Goal: Task Accomplishment & Management: Use online tool/utility

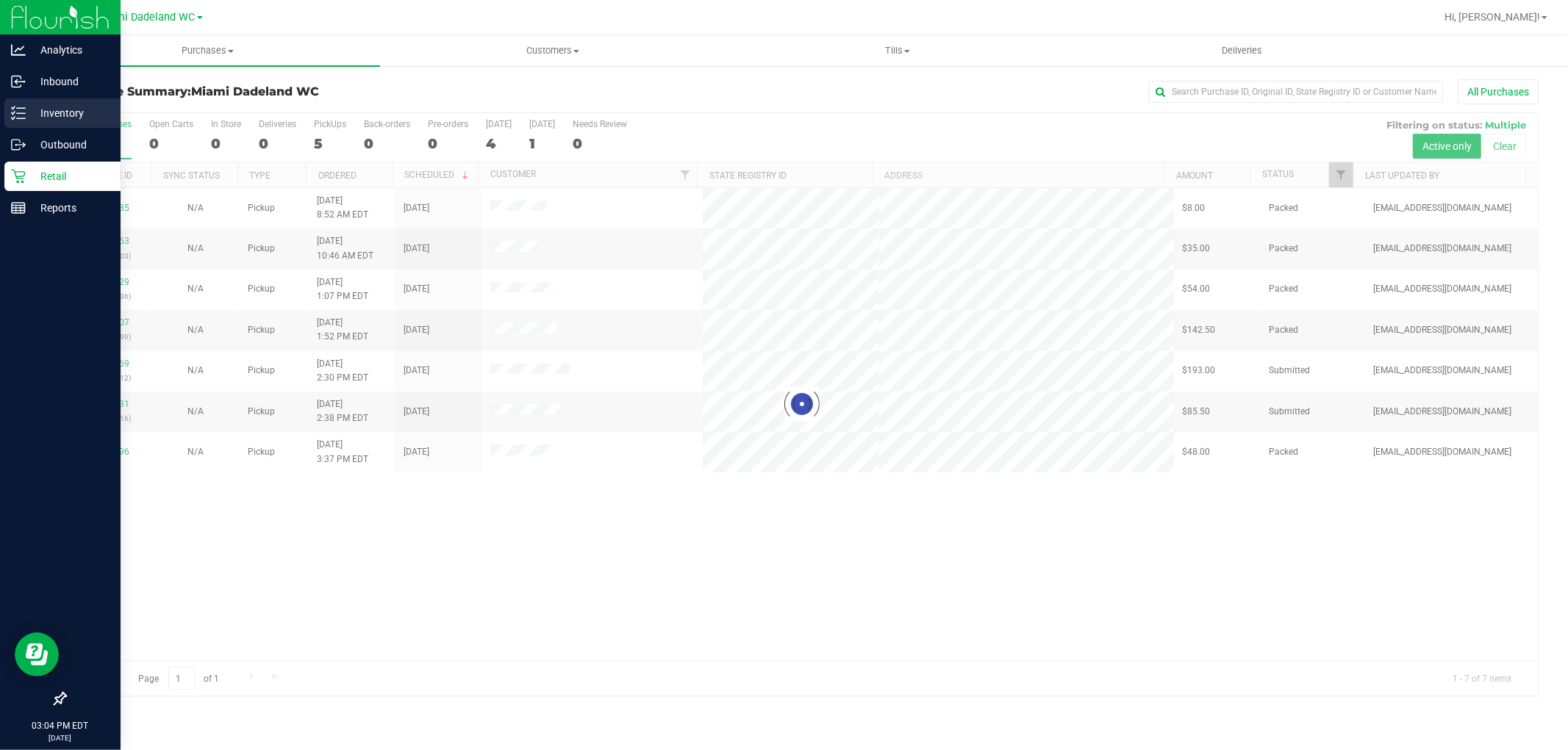
click at [83, 122] on div "Inventory" at bounding box center [62, 113] width 116 height 29
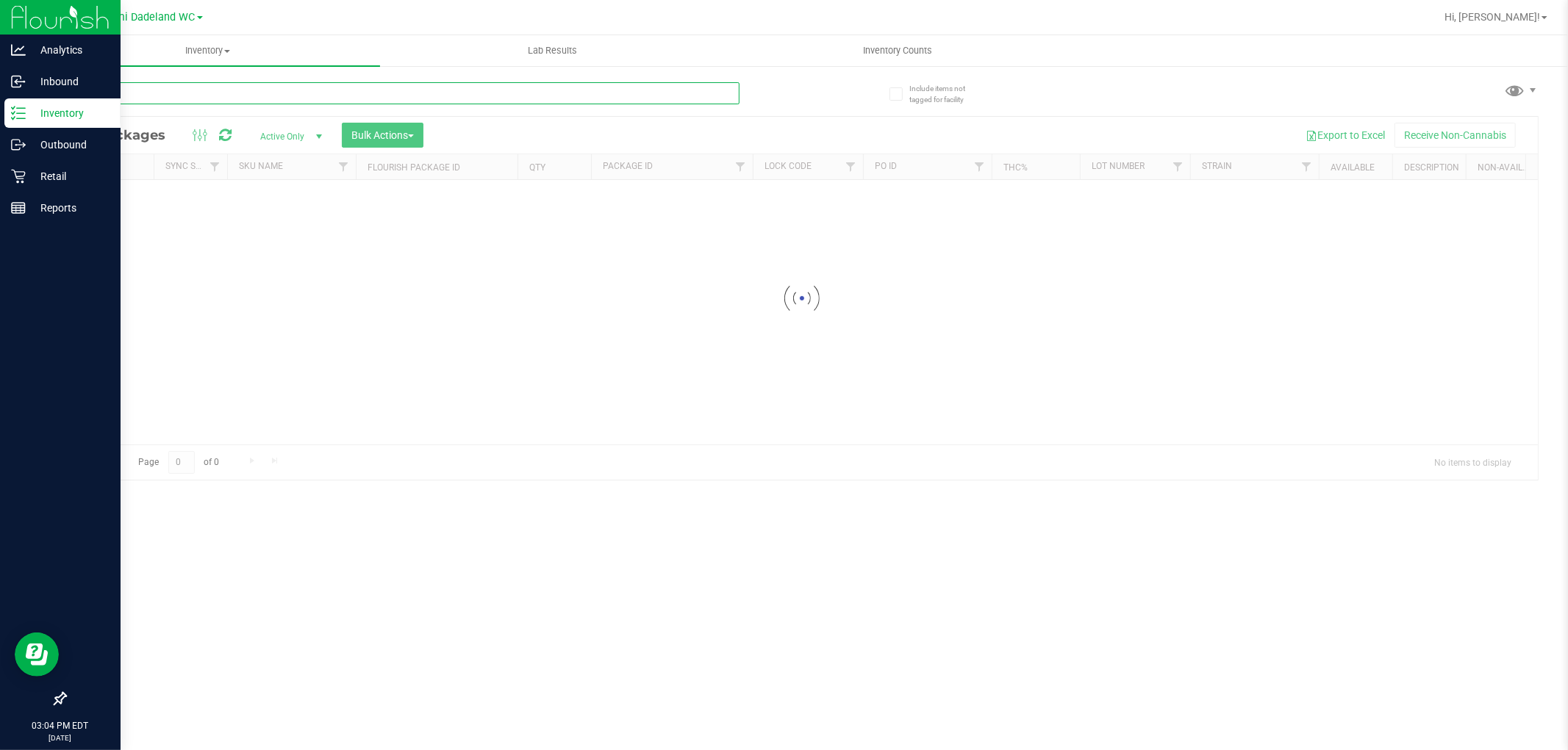
click at [353, 95] on input "text" at bounding box center [402, 93] width 675 height 22
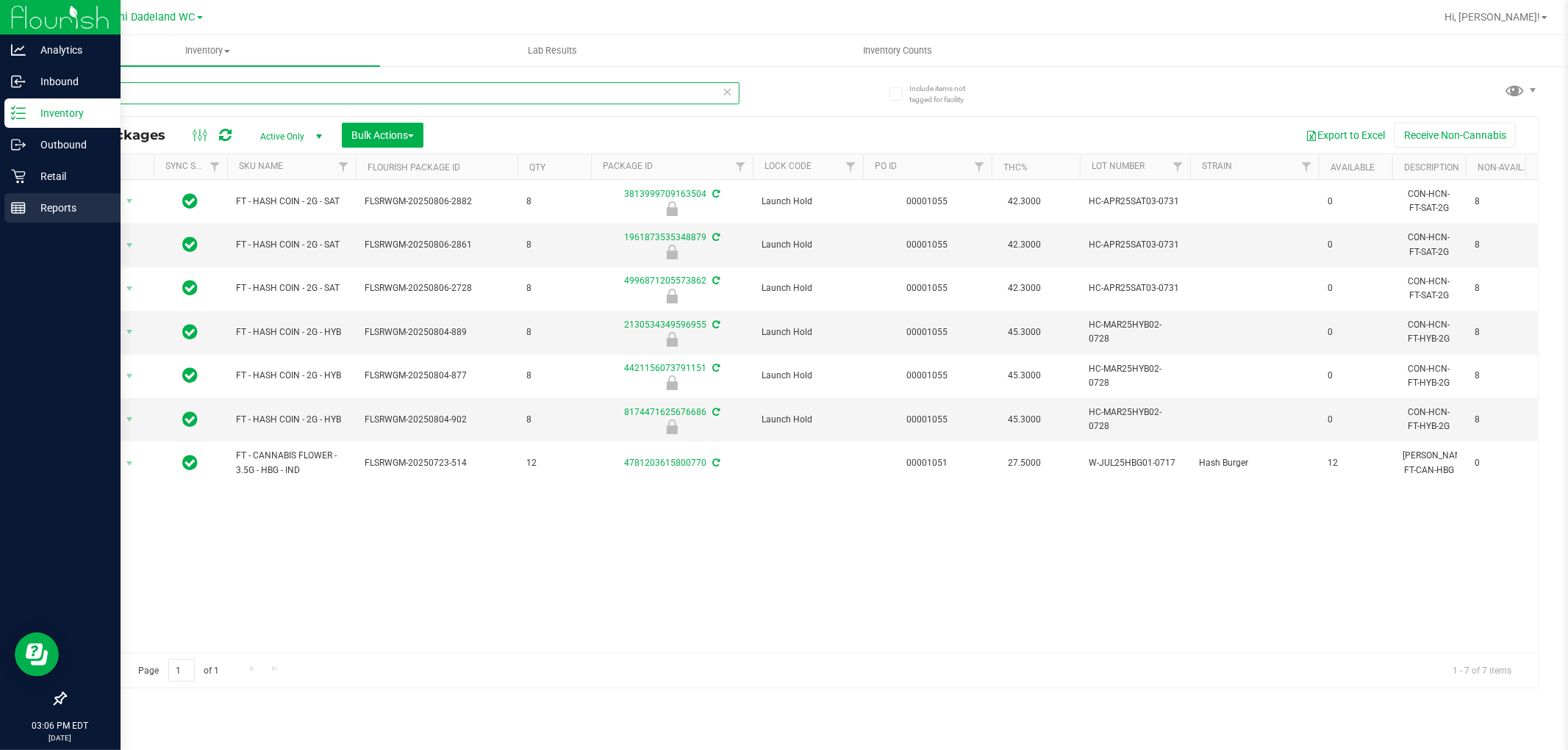
type input "hash"
click at [38, 213] on p "Reports" at bounding box center [70, 207] width 88 height 17
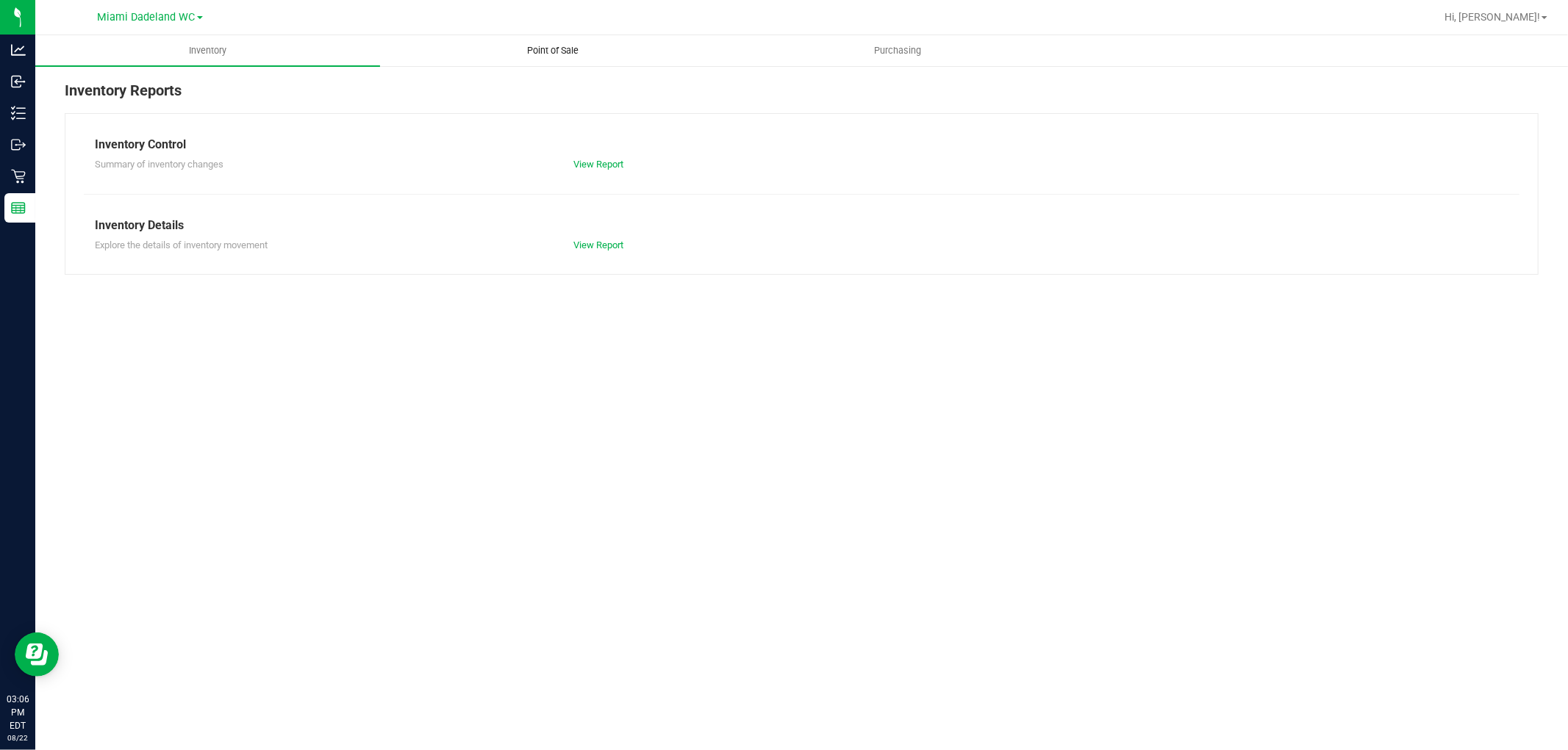
click at [560, 52] on span "Point of Sale" at bounding box center [553, 51] width 91 height 13
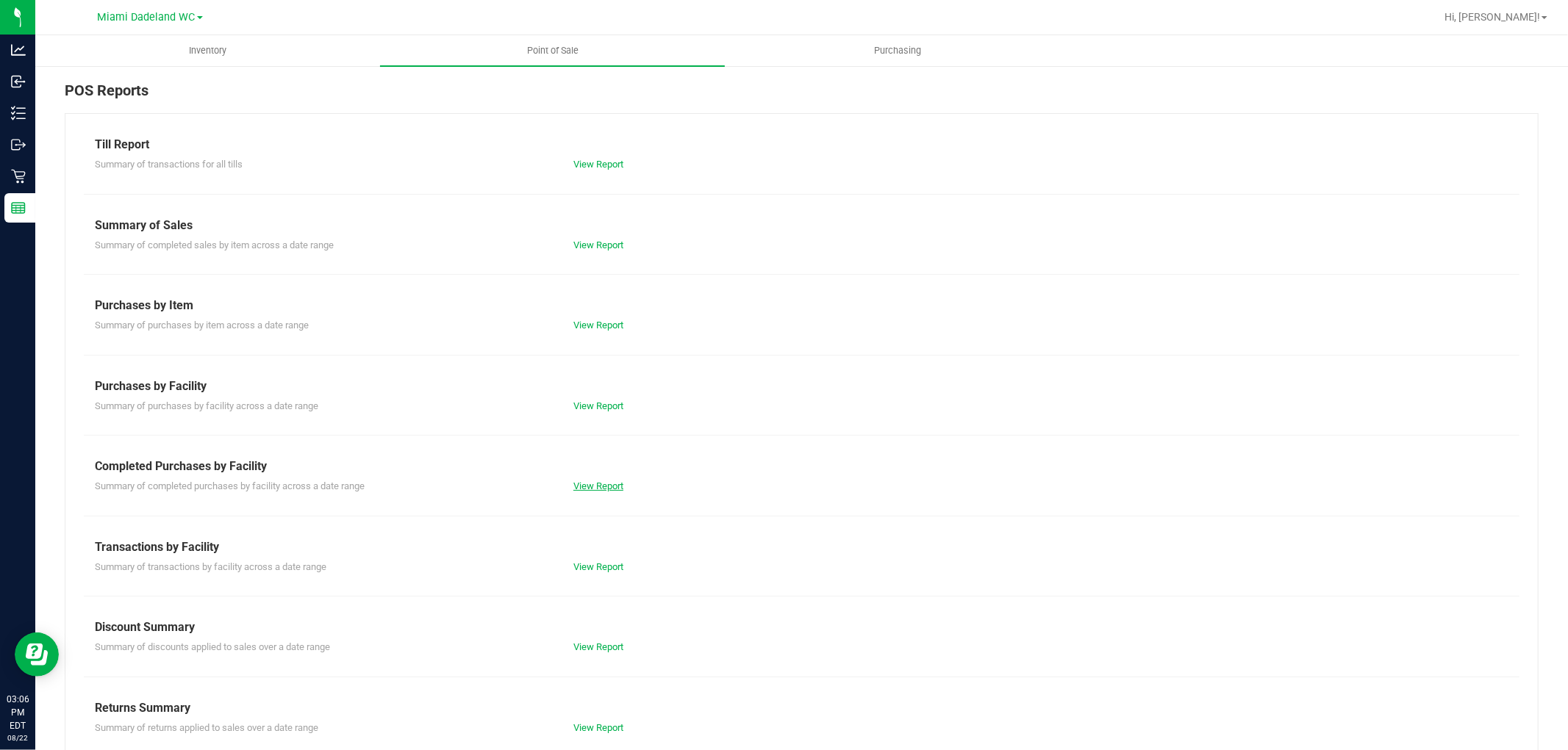
click at [597, 485] on link "View Report" at bounding box center [598, 485] width 50 height 11
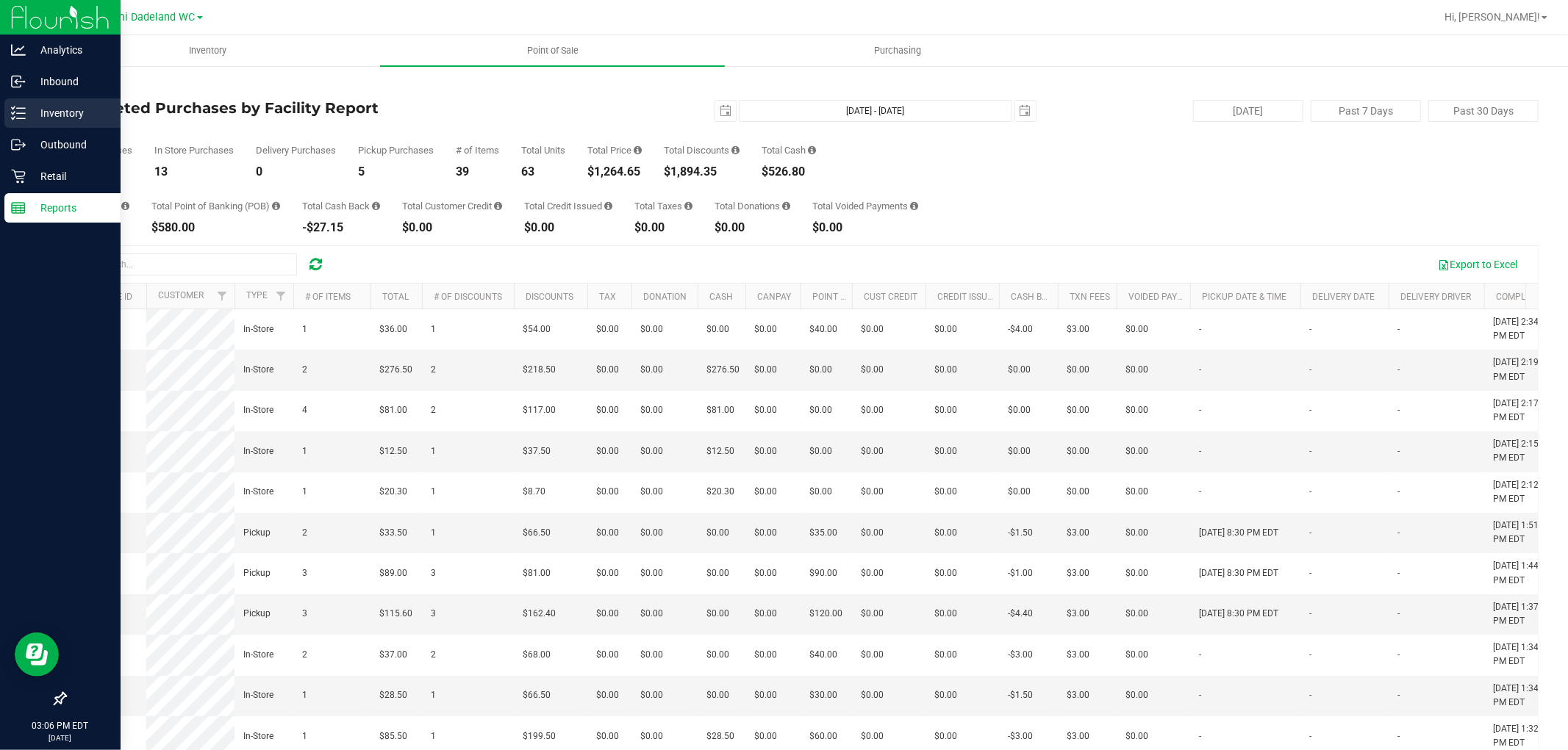
click at [74, 112] on p "Inventory" at bounding box center [70, 113] width 88 height 17
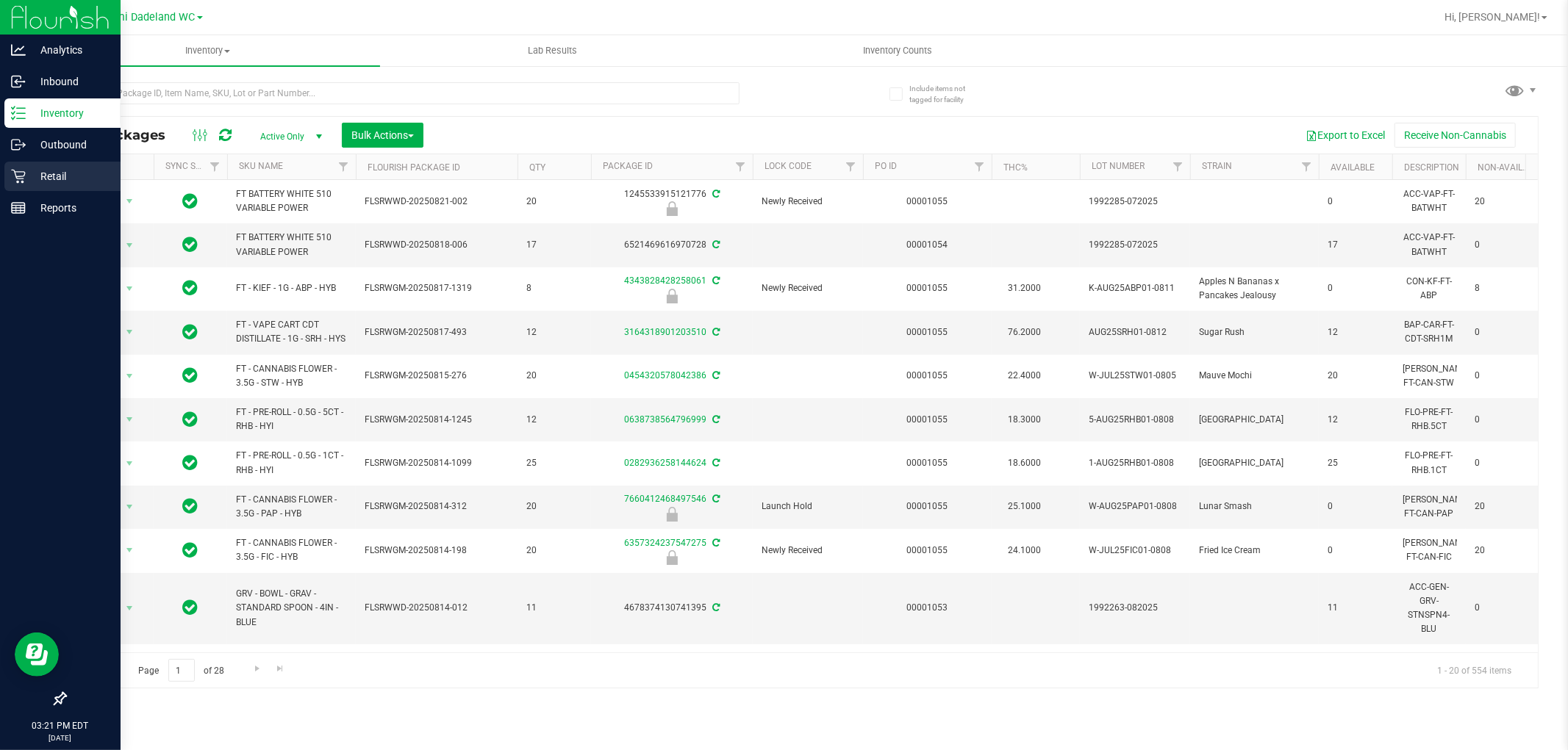
click at [26, 172] on p "Retail" at bounding box center [70, 176] width 88 height 17
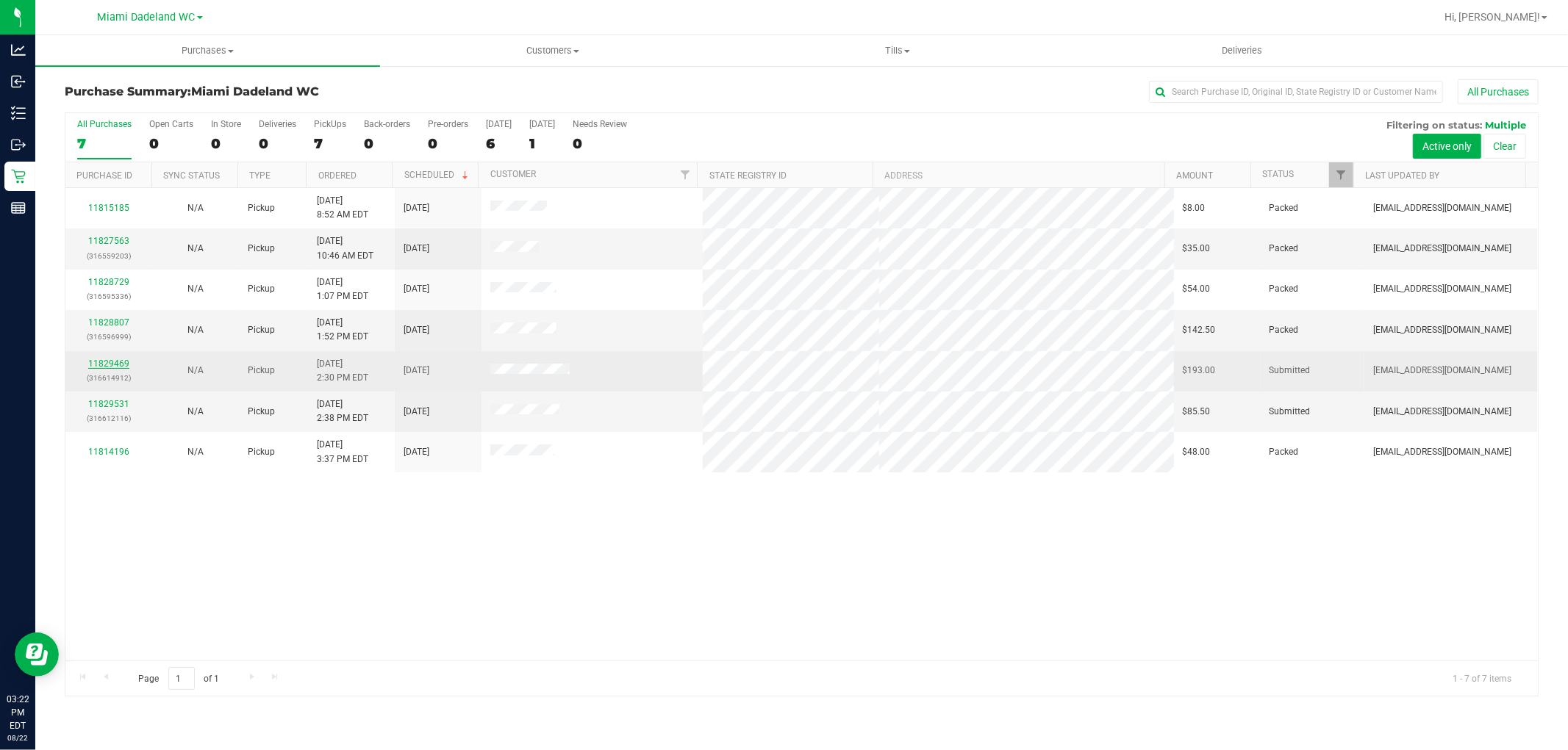
click at [111, 363] on link "11829469" at bounding box center [109, 363] width 42 height 10
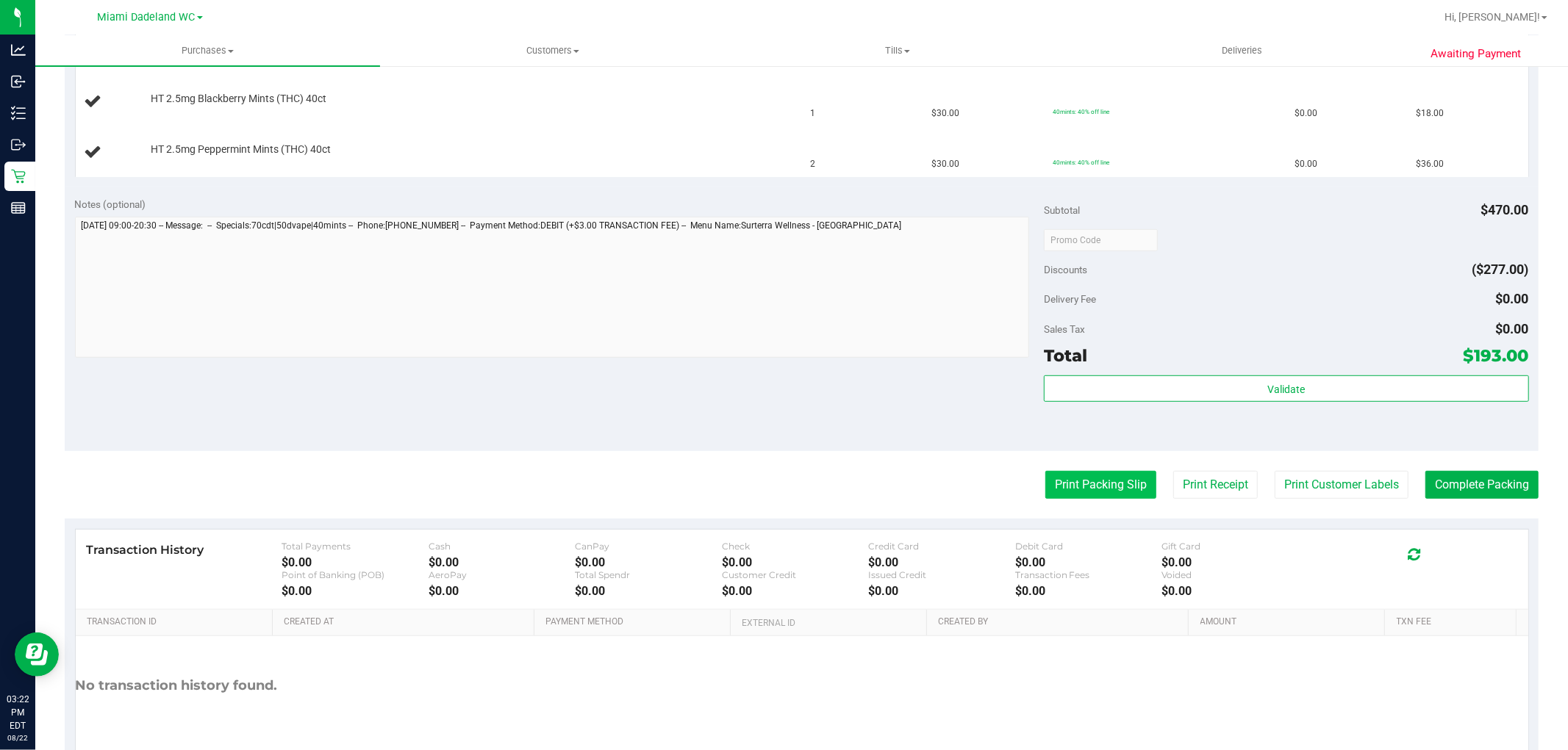
scroll to position [653, 0]
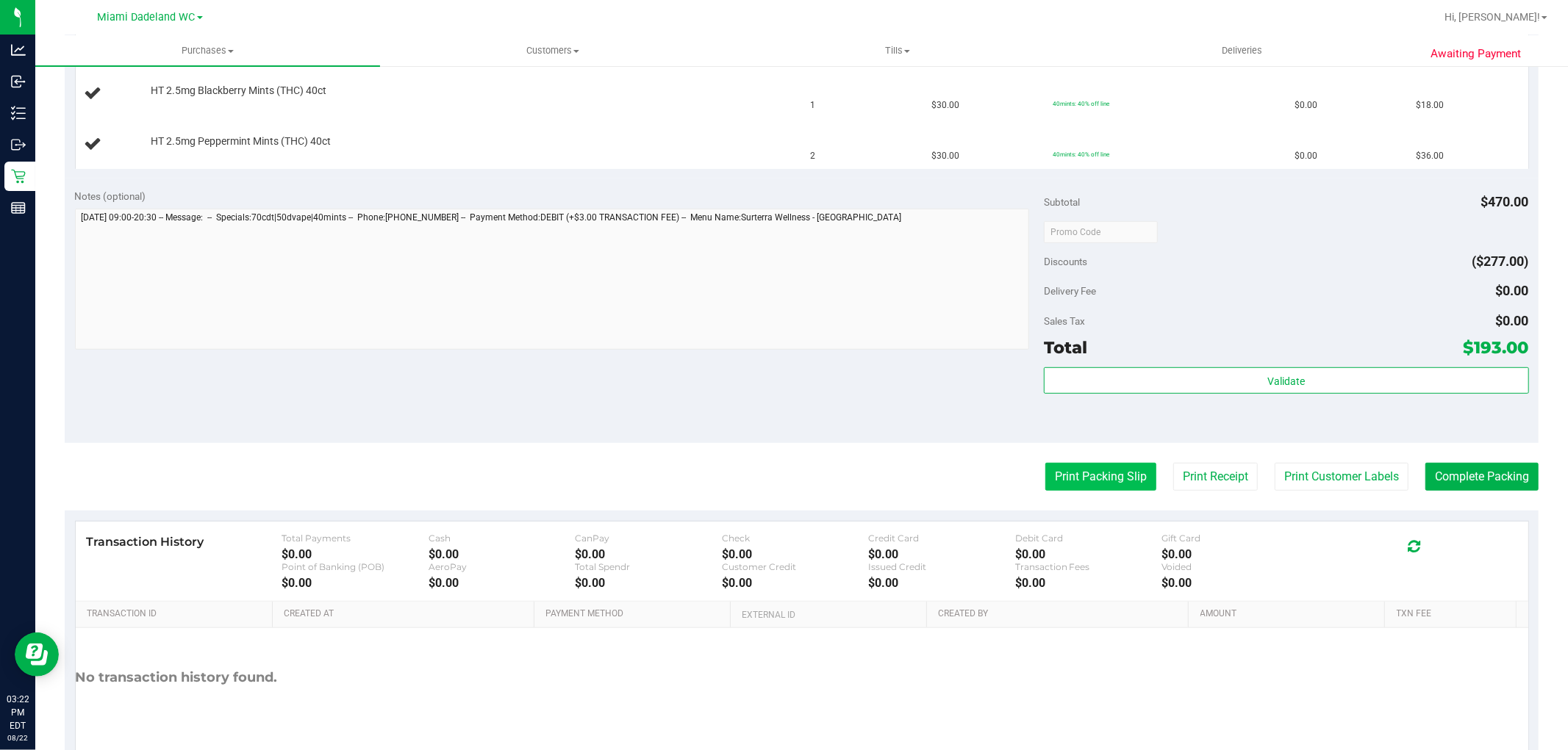
click at [1100, 488] on button "Print Packing Slip" at bounding box center [1102, 477] width 111 height 28
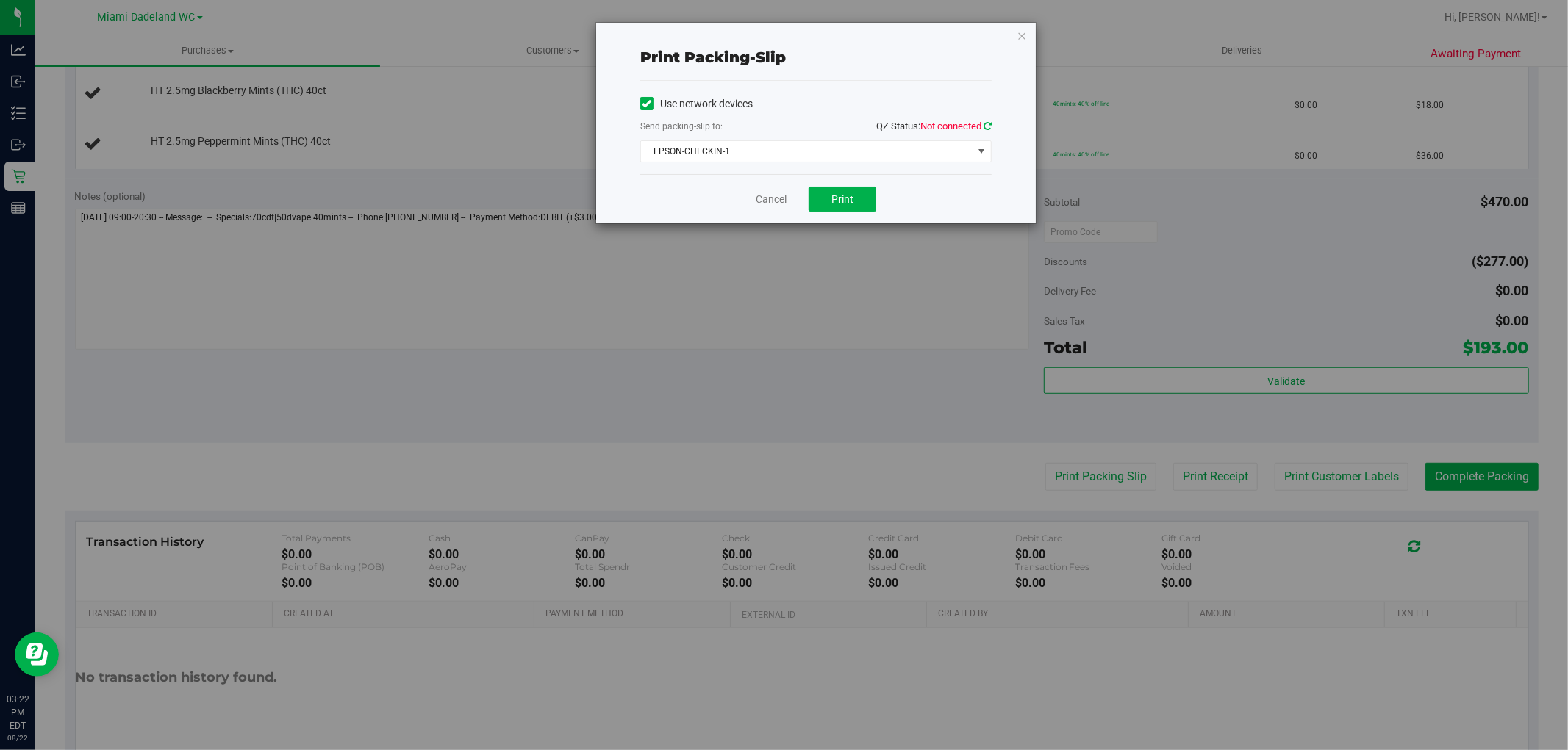
click at [988, 121] on icon at bounding box center [988, 126] width 8 height 10
click at [795, 150] on span "EPSON-CHECKIN-1" at bounding box center [806, 151] width 331 height 21
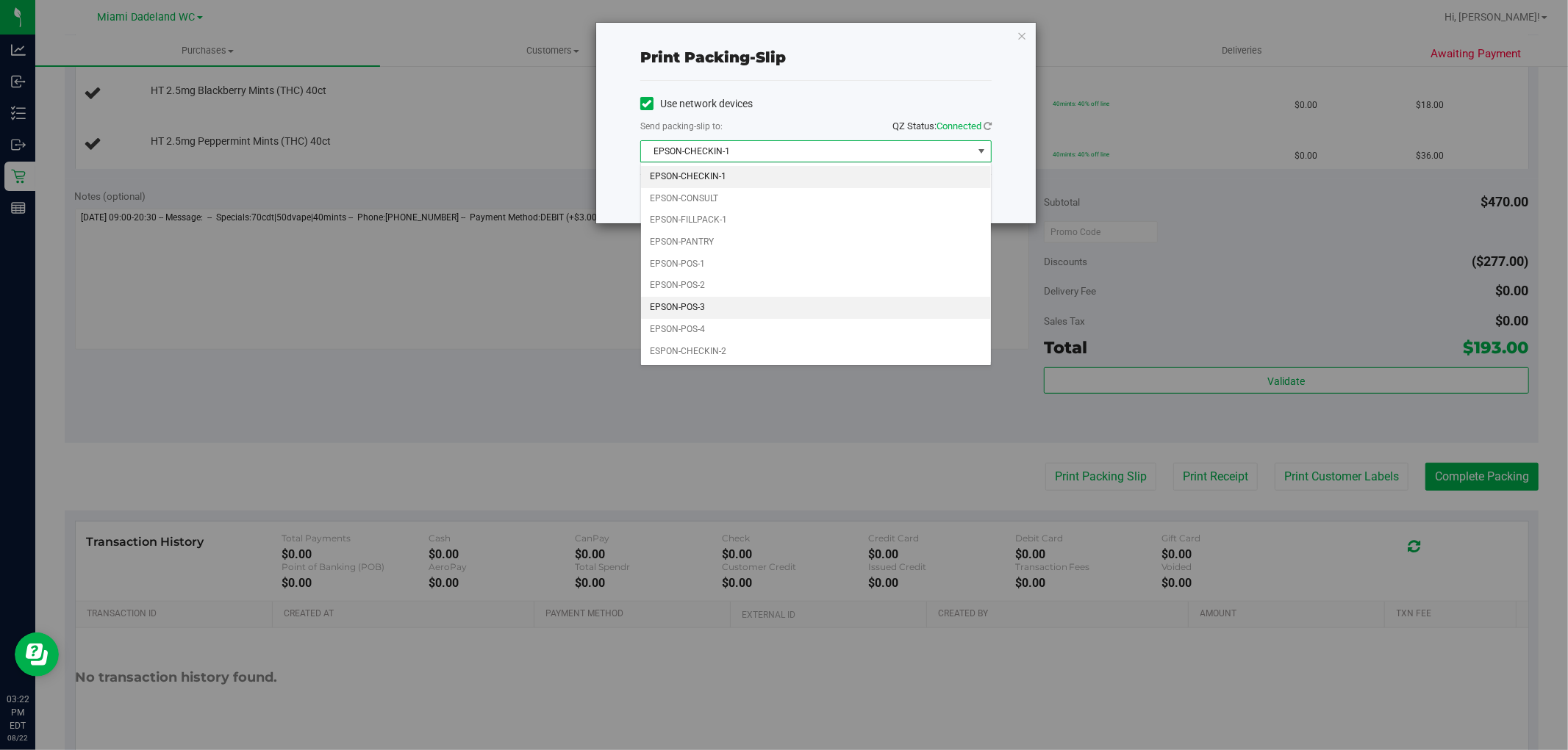
click at [793, 301] on li "EPSON-POS-3" at bounding box center [816, 308] width 350 height 22
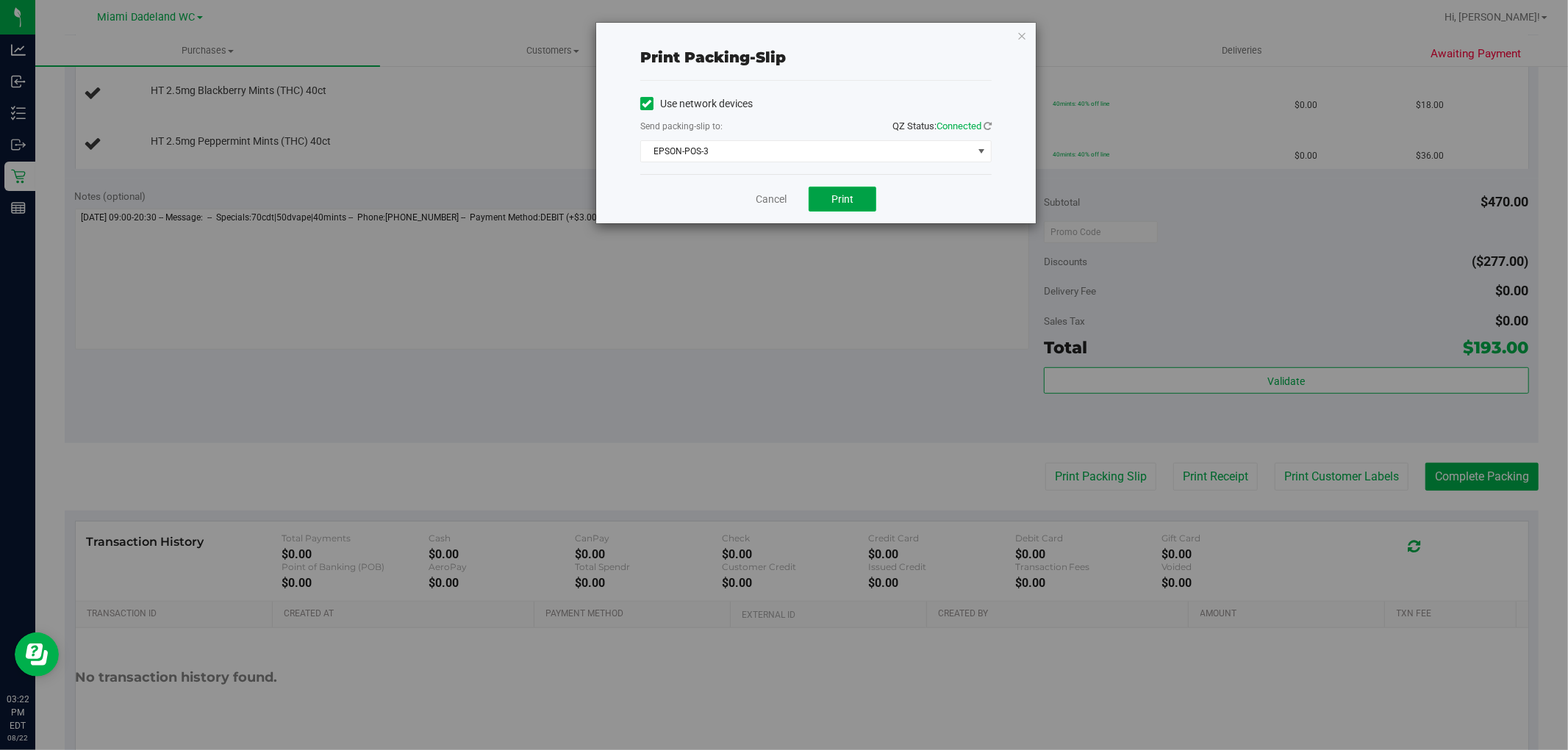
click at [852, 202] on span "Print" at bounding box center [843, 199] width 22 height 12
click at [764, 197] on link "Cancel" at bounding box center [771, 199] width 31 height 16
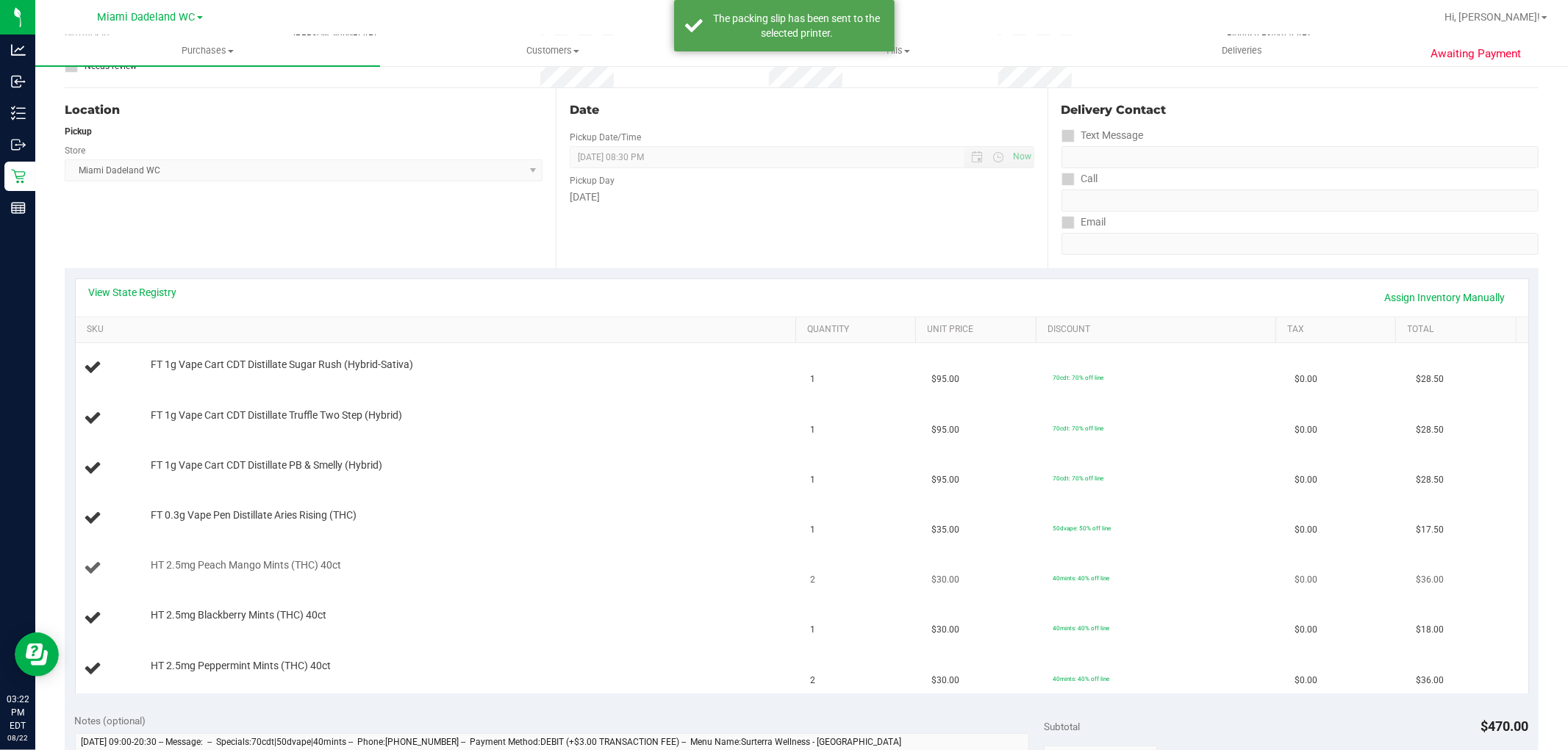
scroll to position [0, 0]
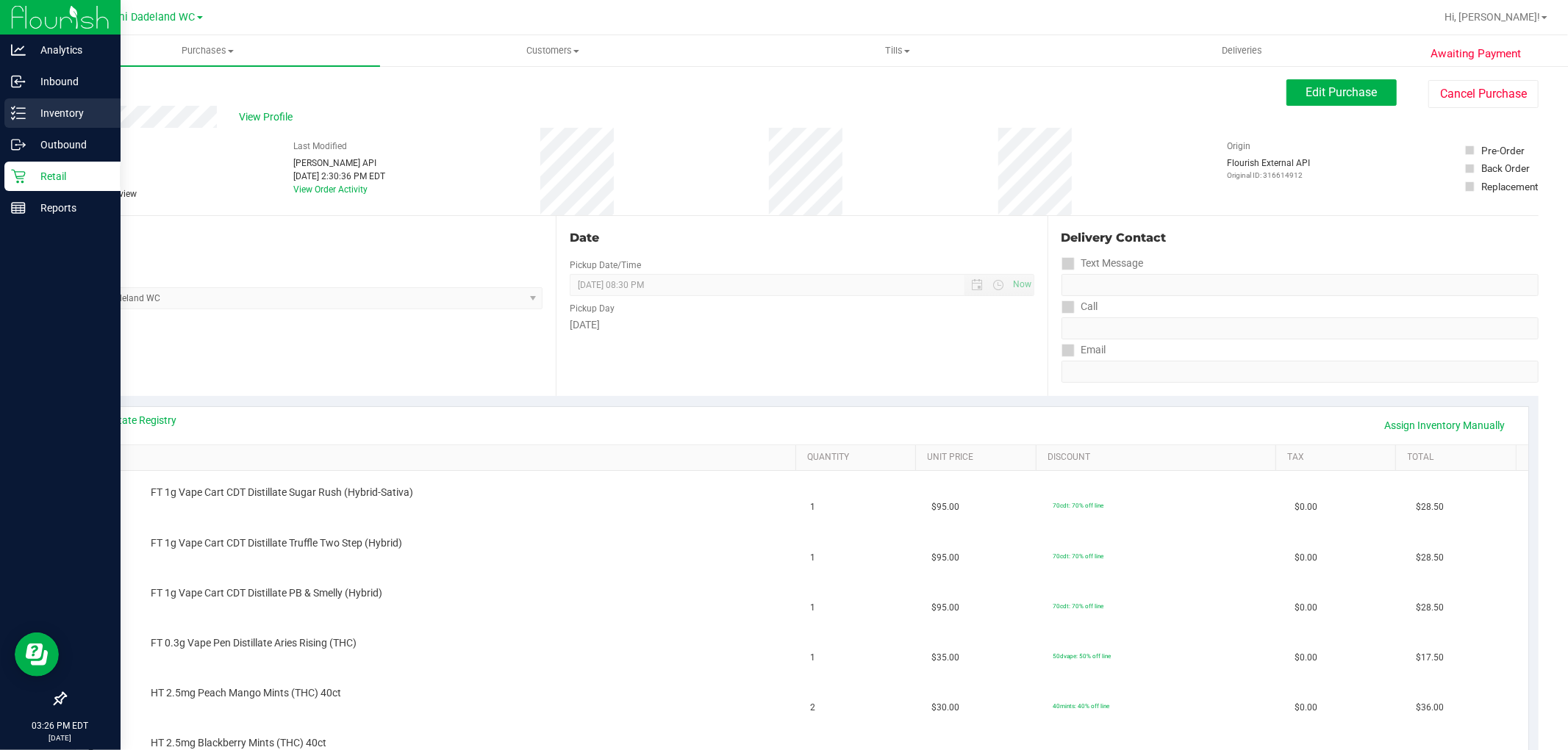
click at [35, 105] on p "Inventory" at bounding box center [70, 113] width 88 height 17
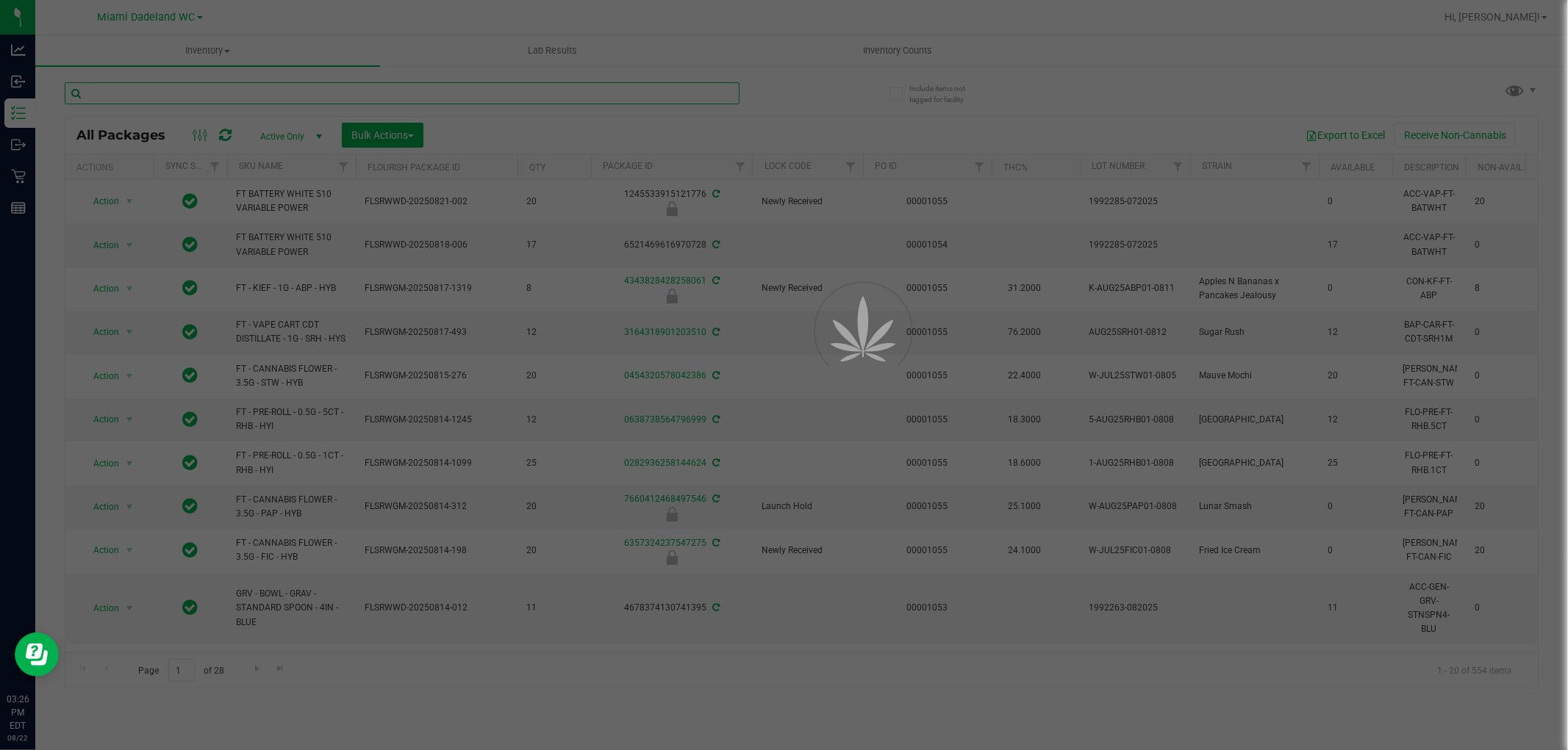
click at [355, 88] on input "text" at bounding box center [402, 93] width 675 height 22
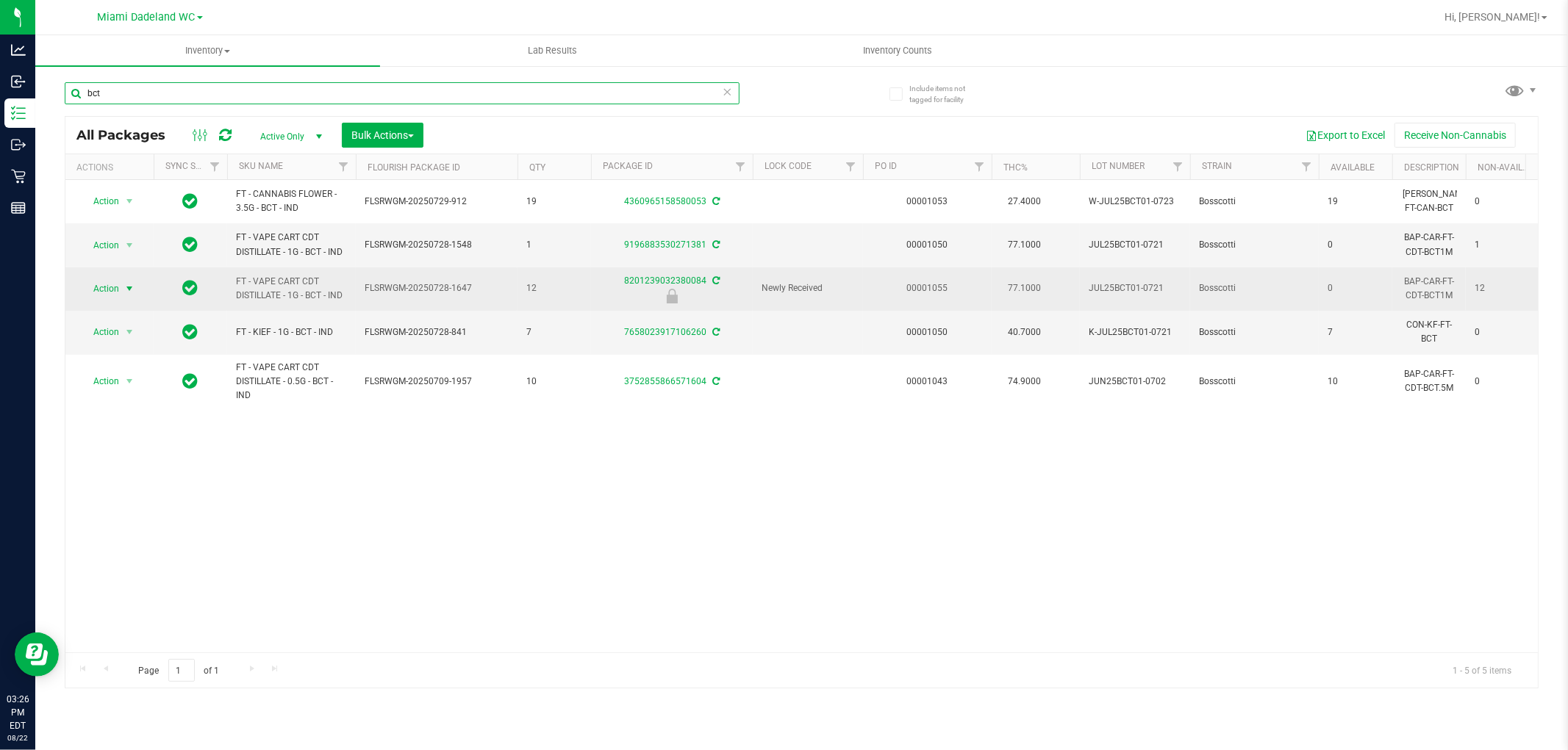
type input "bct"
click at [122, 293] on span "select" at bounding box center [129, 289] width 18 height 21
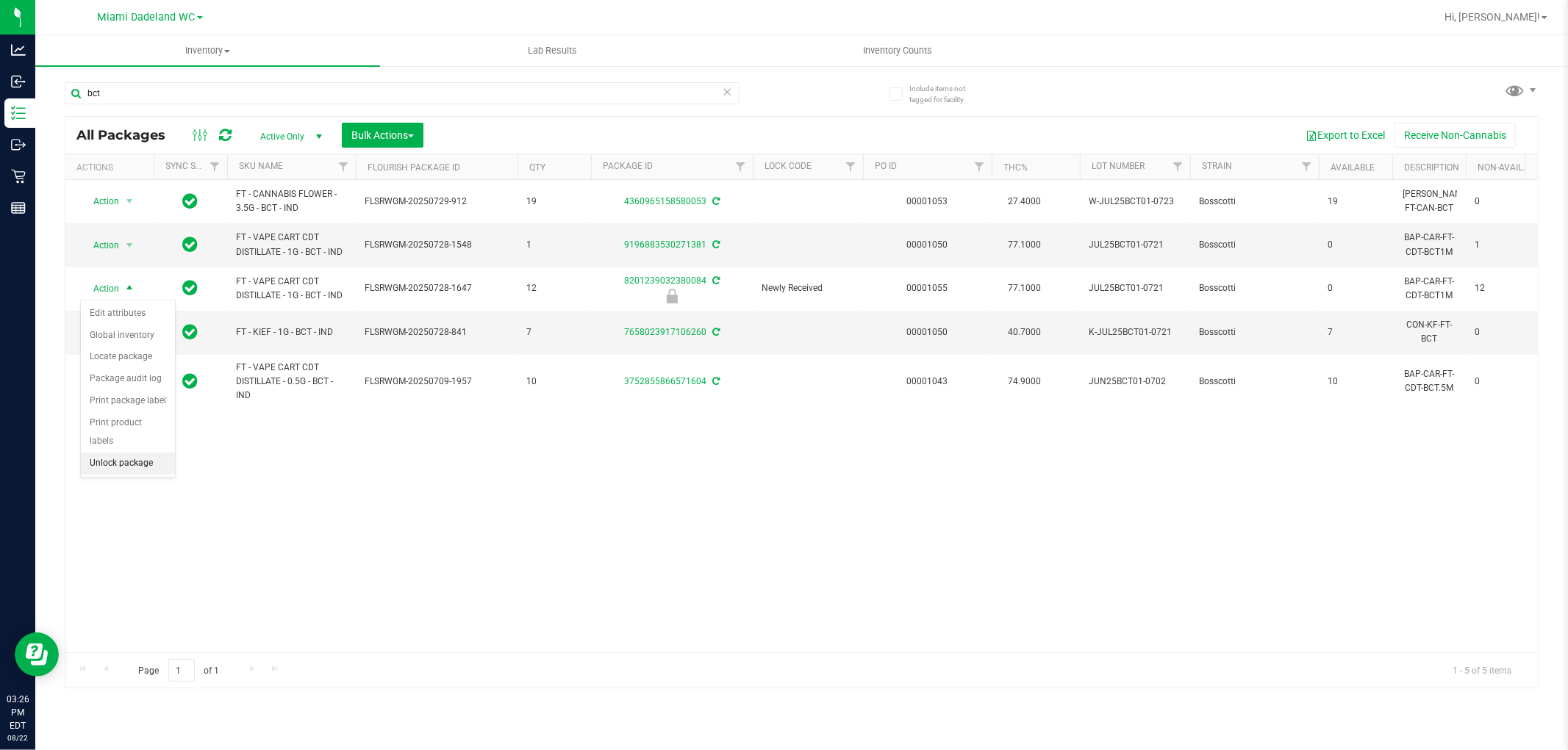
click at [151, 466] on li "Unlock package" at bounding box center [127, 464] width 94 height 22
click at [679, 564] on div "Action Action Adjust qty Create package Edit attributes Global inventory Locate…" at bounding box center [802, 416] width 1473 height 473
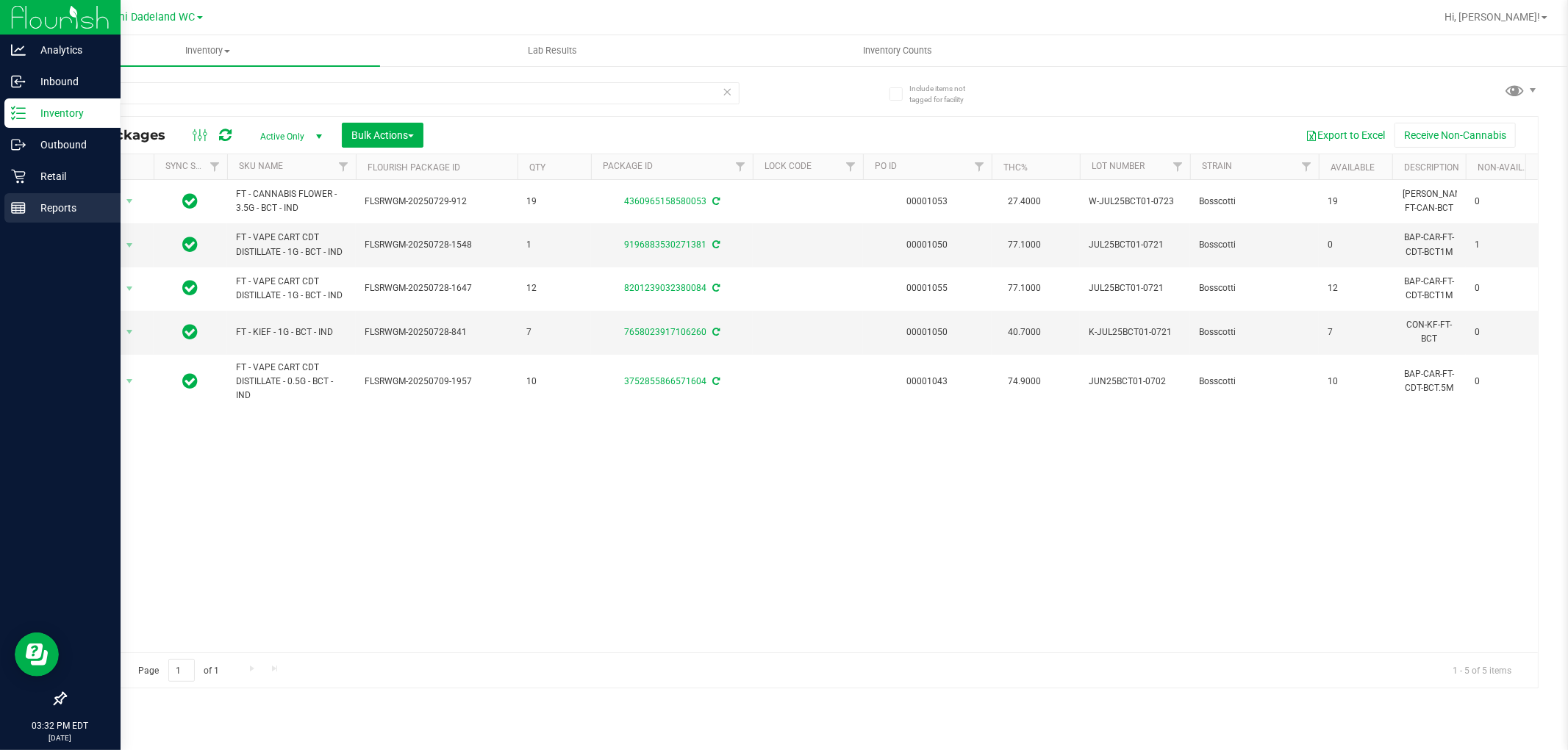
click at [6, 193] on link "Reports" at bounding box center [60, 209] width 120 height 32
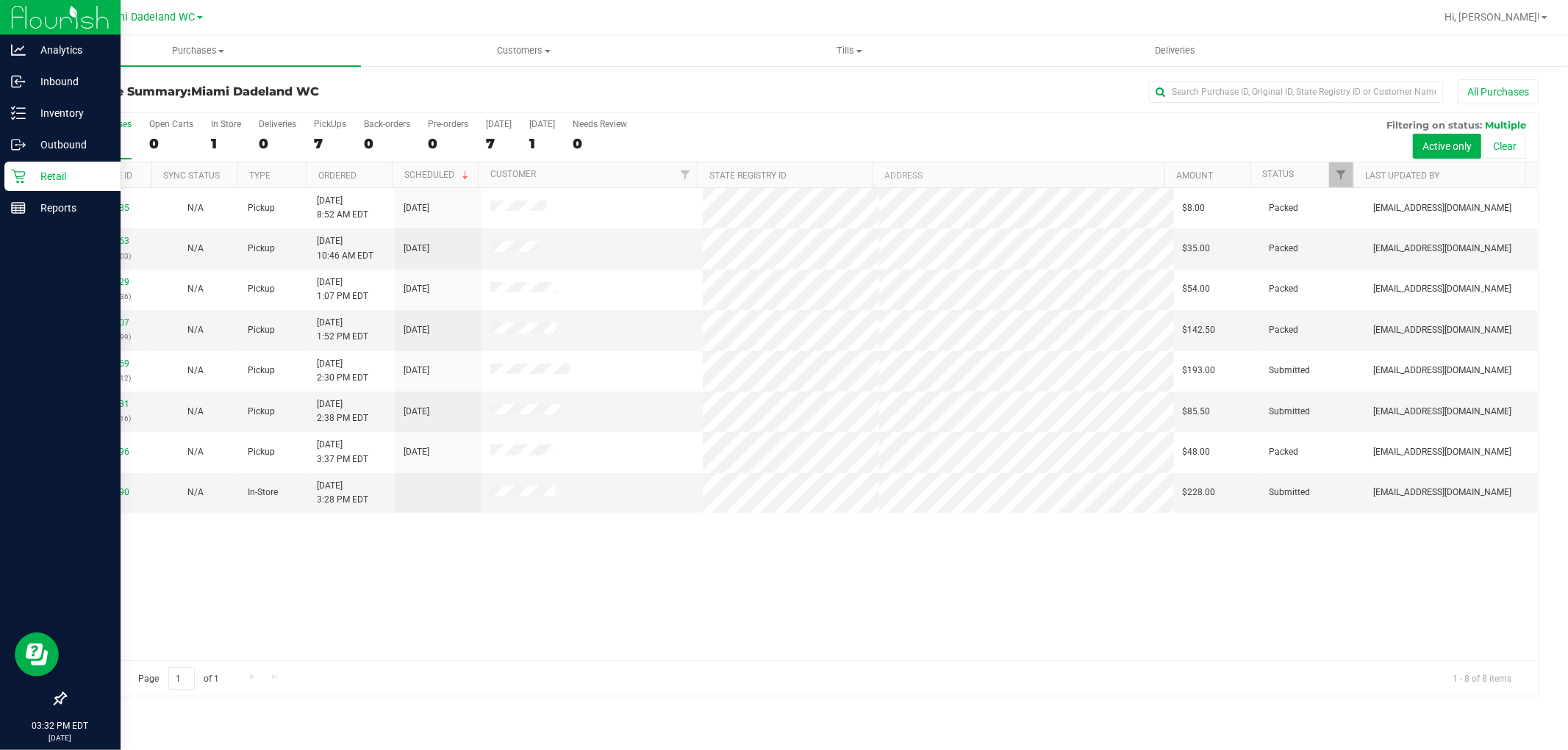
click at [649, 626] on div "11815185 N/A Pickup [DATE] 8:52 AM EDT 8/23/2025 $8.00 Packed [EMAIL_ADDRESS][D…" at bounding box center [802, 425] width 1473 height 473
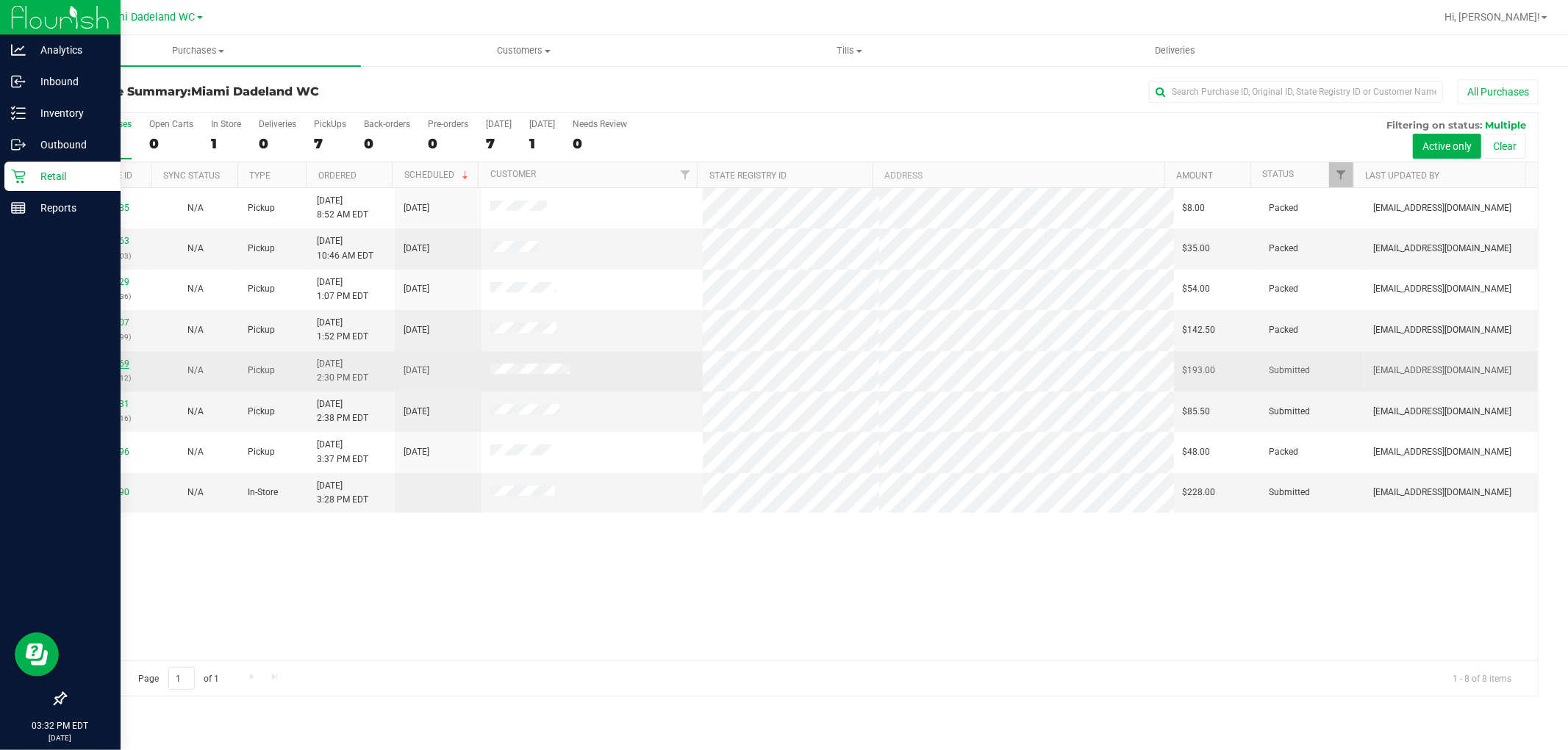
click at [111, 362] on link "11829469" at bounding box center [109, 363] width 42 height 10
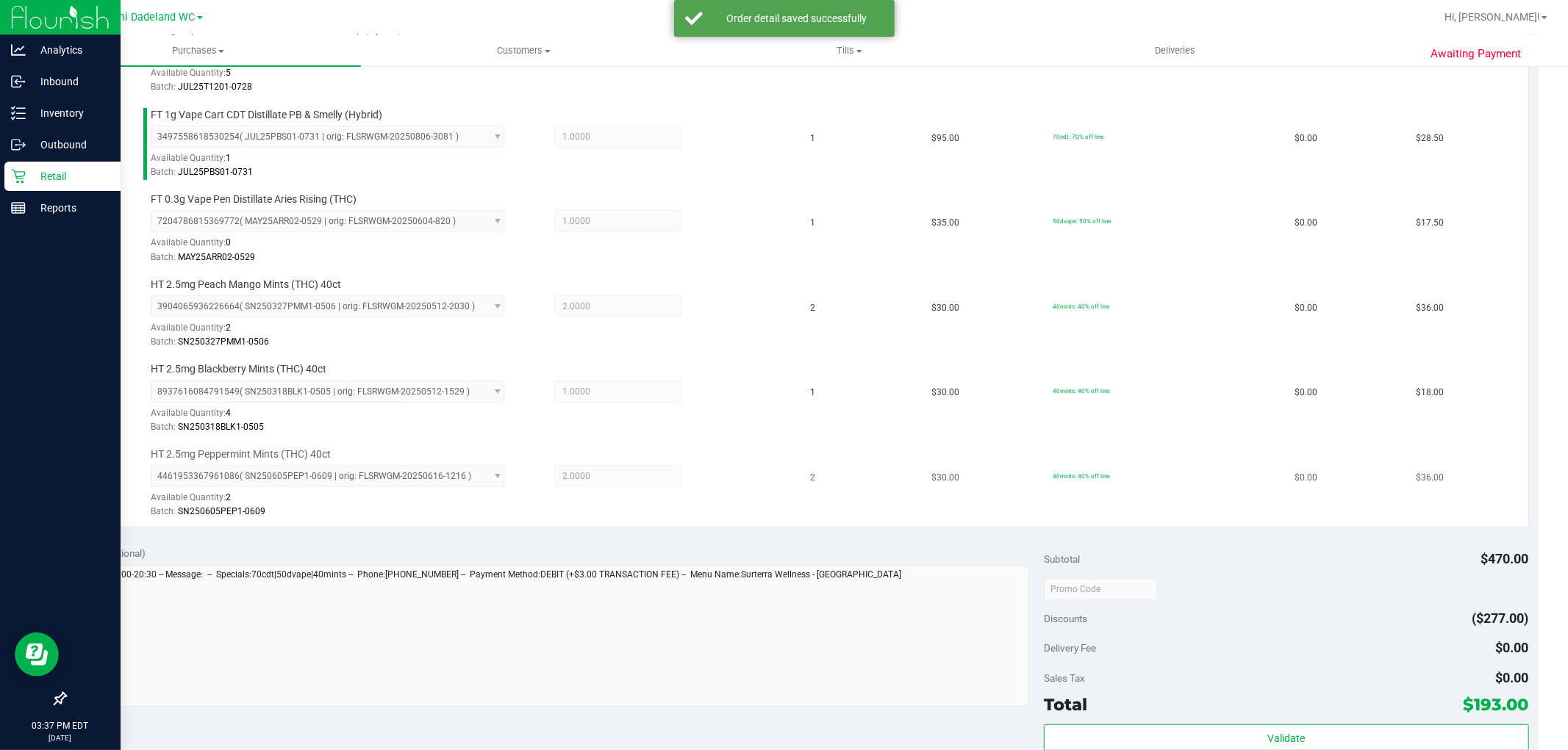
scroll to position [803, 0]
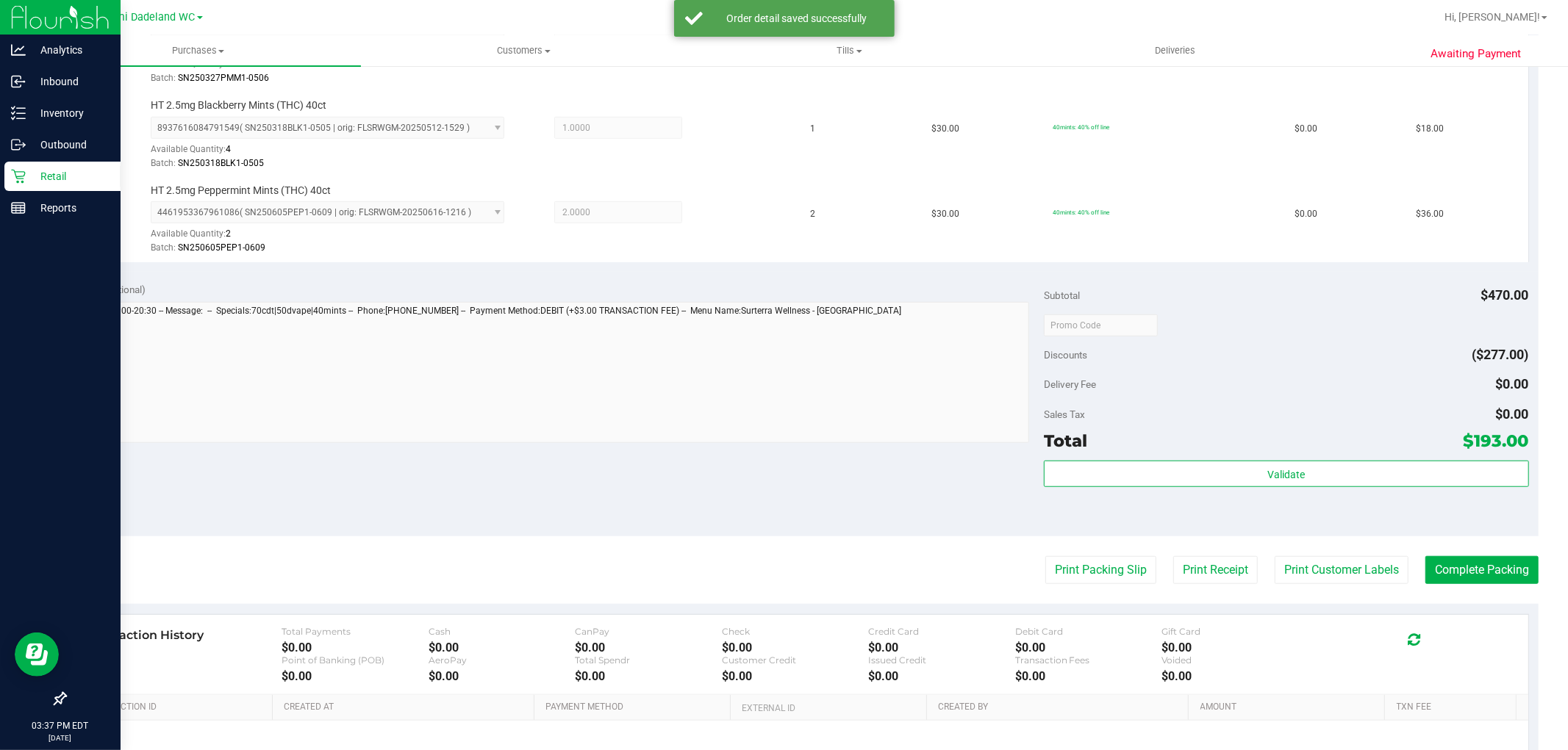
click at [1214, 492] on div "Validate" at bounding box center [1287, 494] width 485 height 66
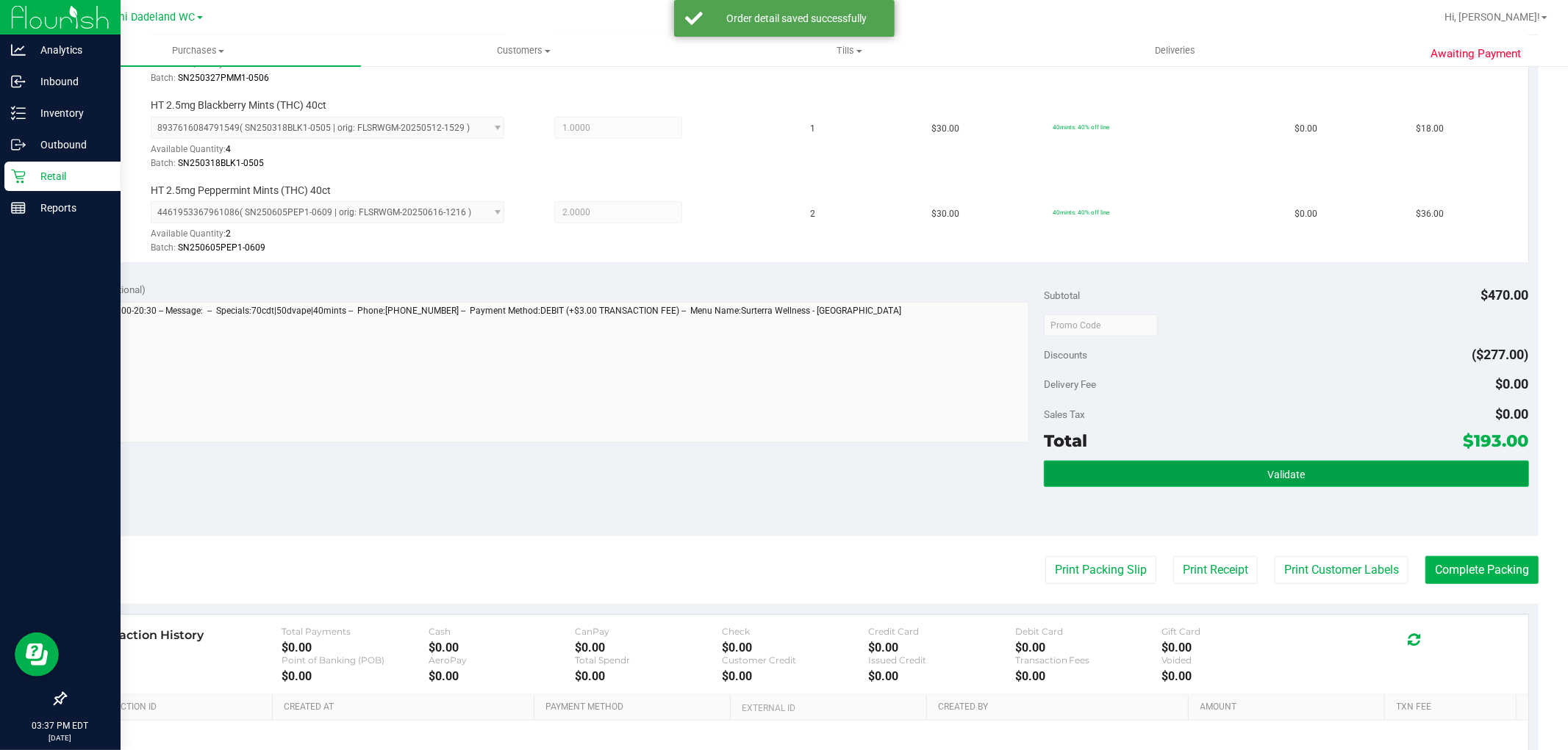
click at [1207, 465] on button "Validate" at bounding box center [1287, 474] width 485 height 27
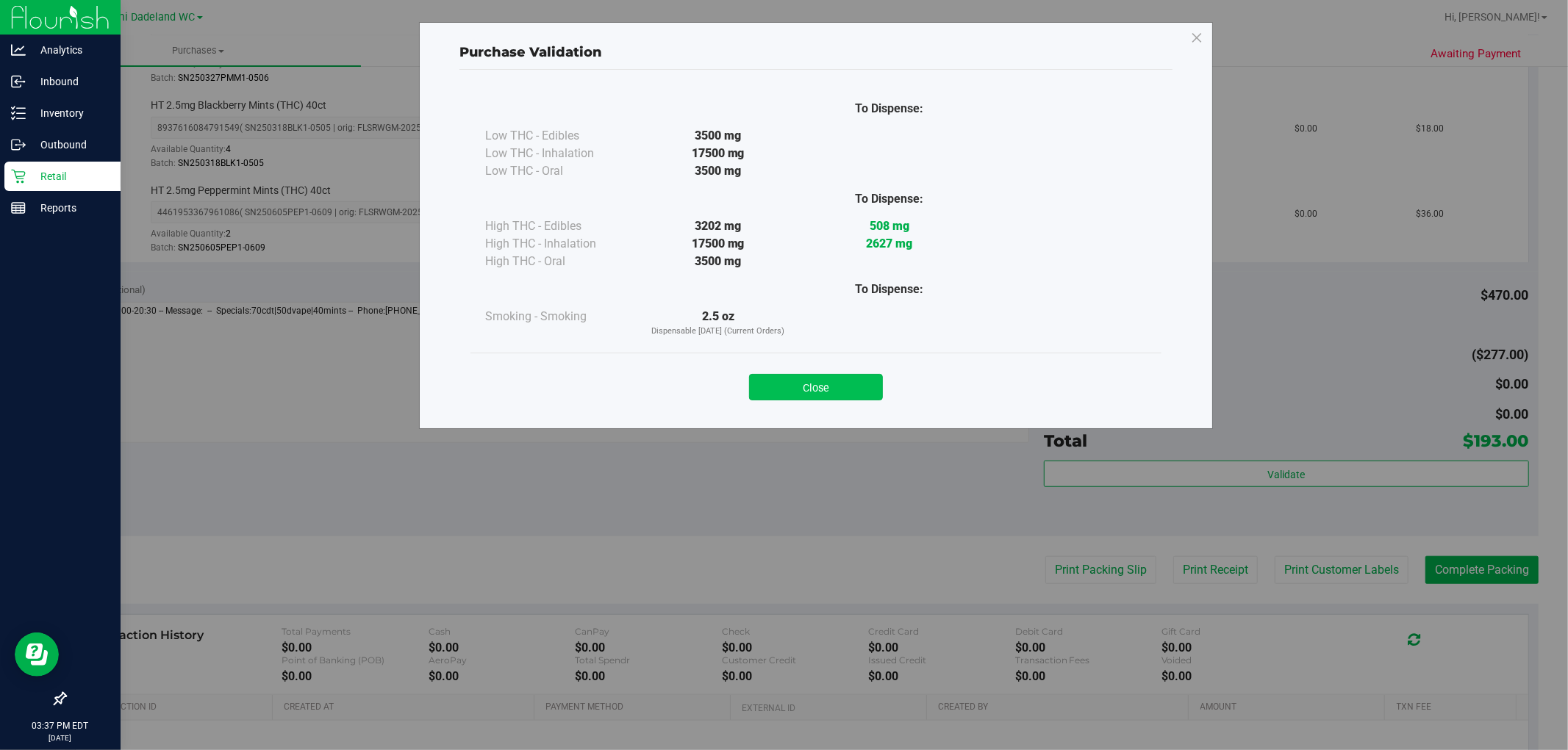
click at [836, 400] on button "Close" at bounding box center [816, 387] width 134 height 27
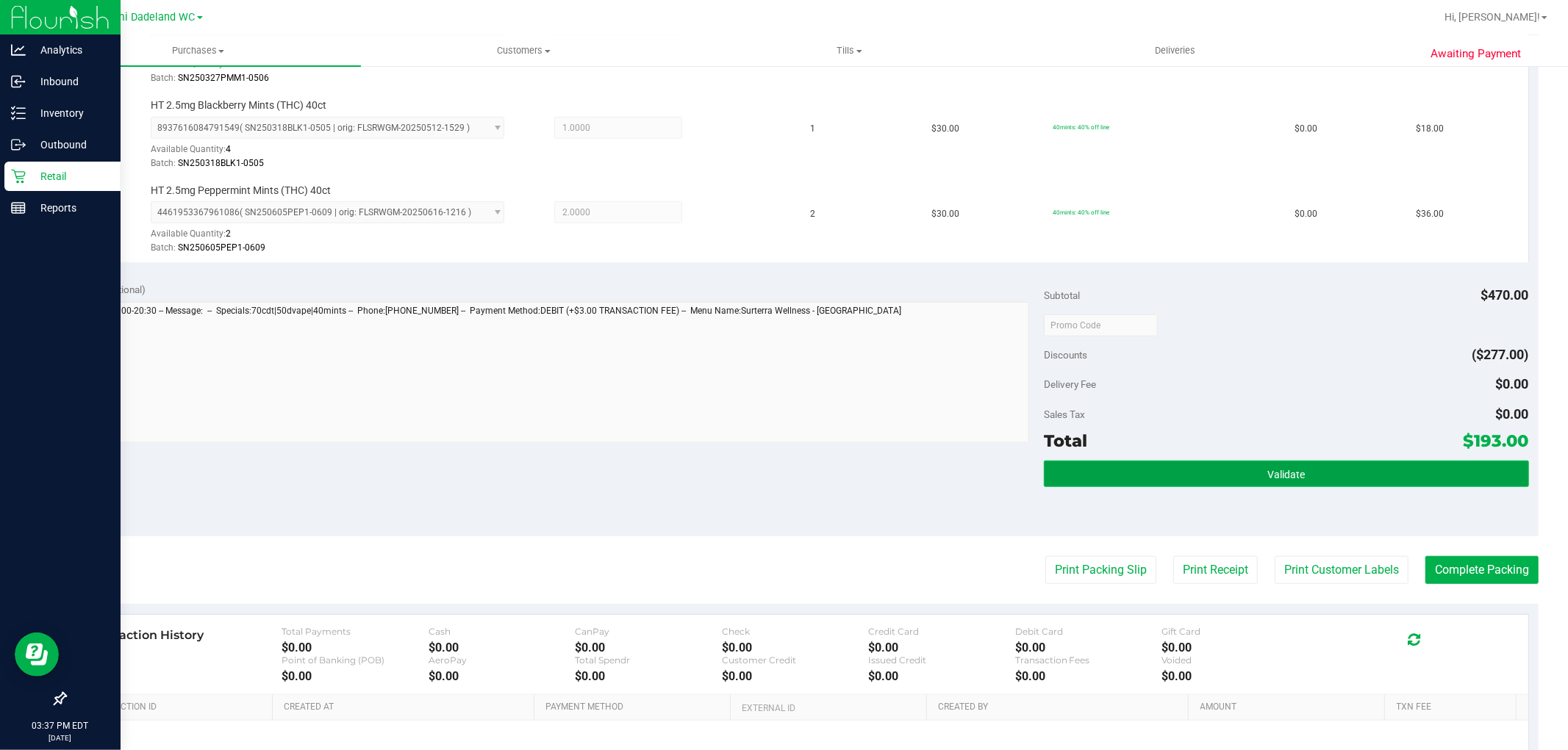
click at [1207, 475] on button "Validate" at bounding box center [1287, 474] width 485 height 27
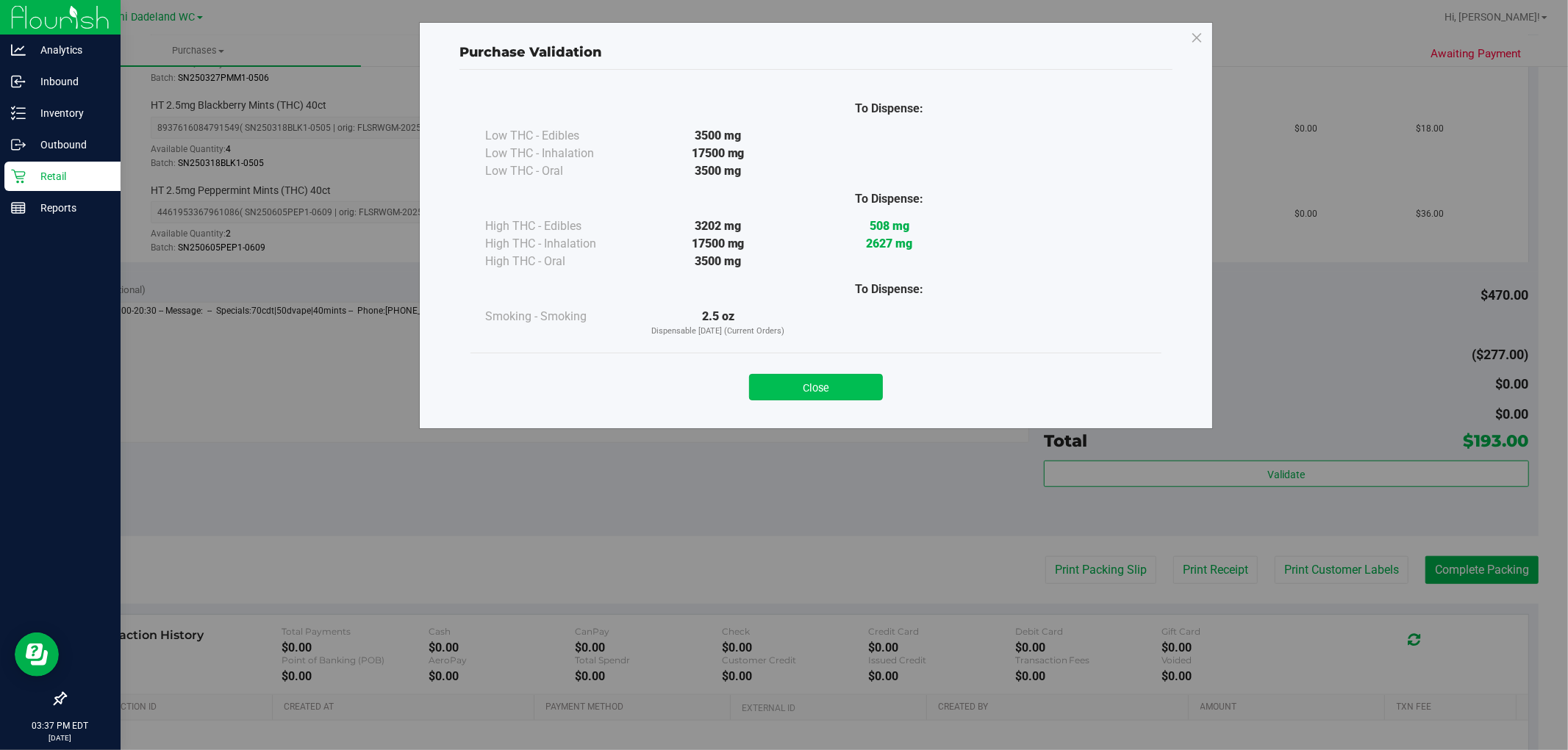
click at [809, 380] on button "Close" at bounding box center [816, 387] width 134 height 27
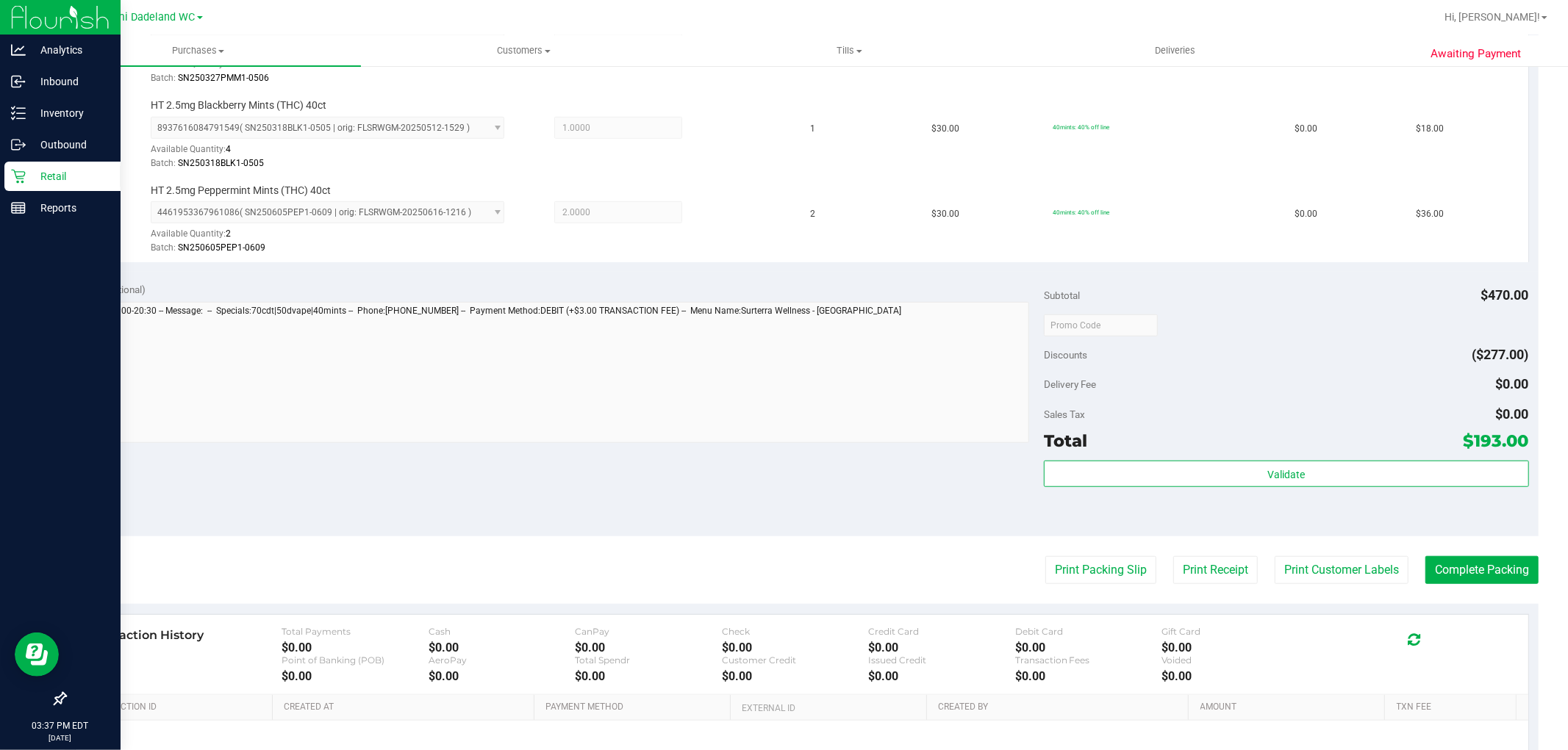
click at [1378, 460] on div "Subtotal $470.00 Discounts ($277.00) Delivery Fee $0.00 Sales Tax $0.00 Total $…" at bounding box center [1287, 404] width 485 height 245
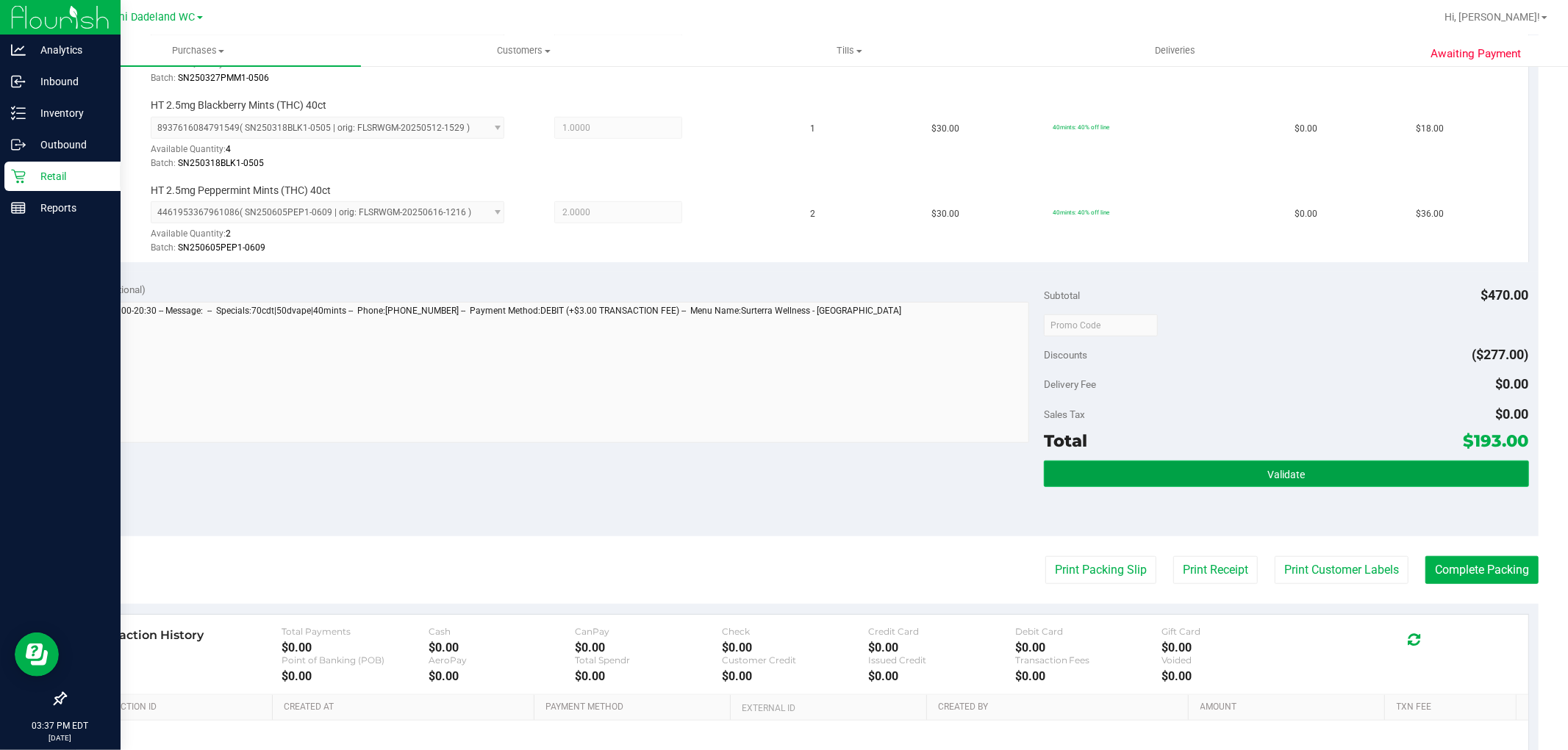
click at [1369, 480] on button "Validate" at bounding box center [1287, 474] width 485 height 27
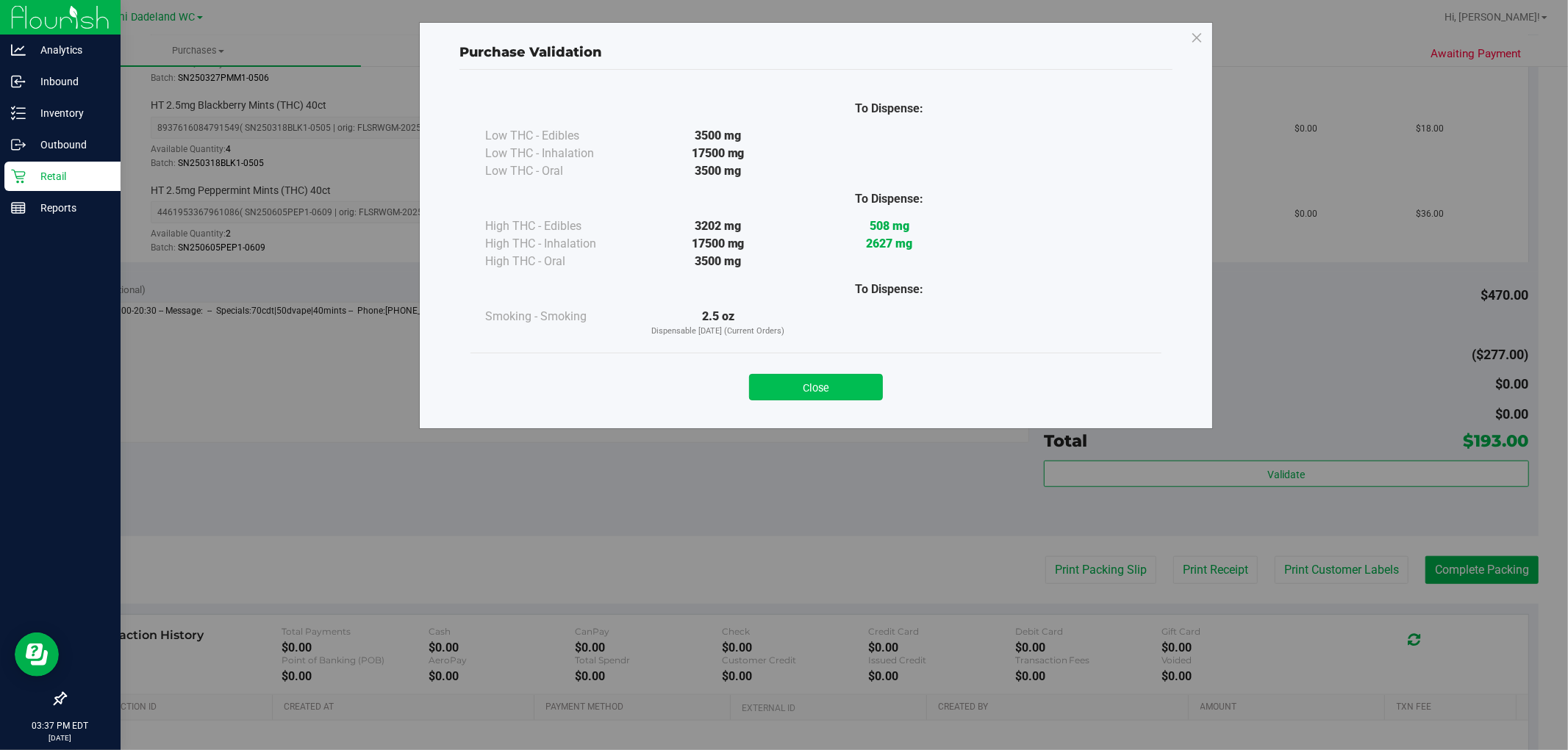
click at [839, 392] on button "Close" at bounding box center [816, 387] width 134 height 27
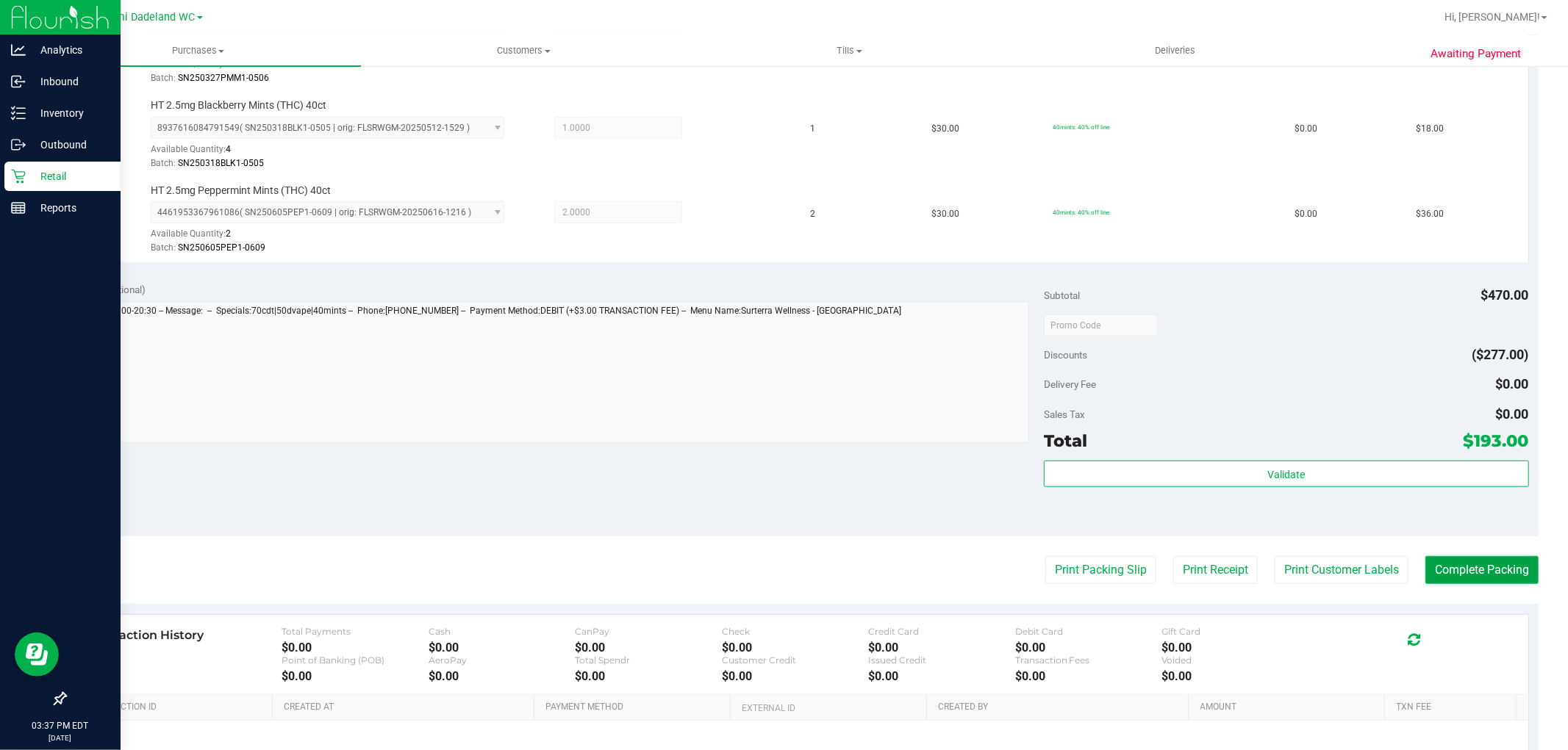
click at [1461, 573] on button "Complete Packing" at bounding box center [1483, 571] width 113 height 28
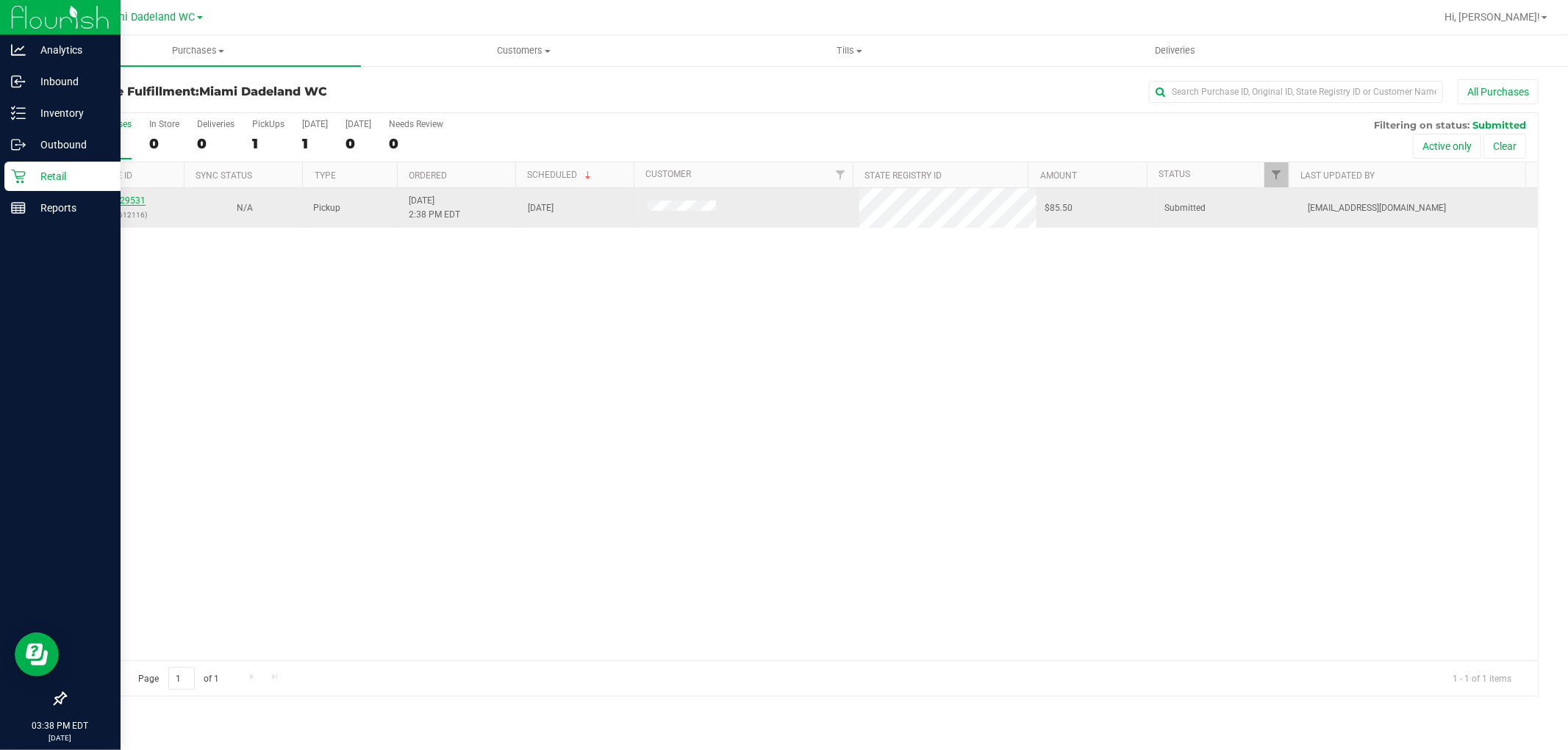
click at [143, 202] on link "11829531" at bounding box center [125, 201] width 42 height 10
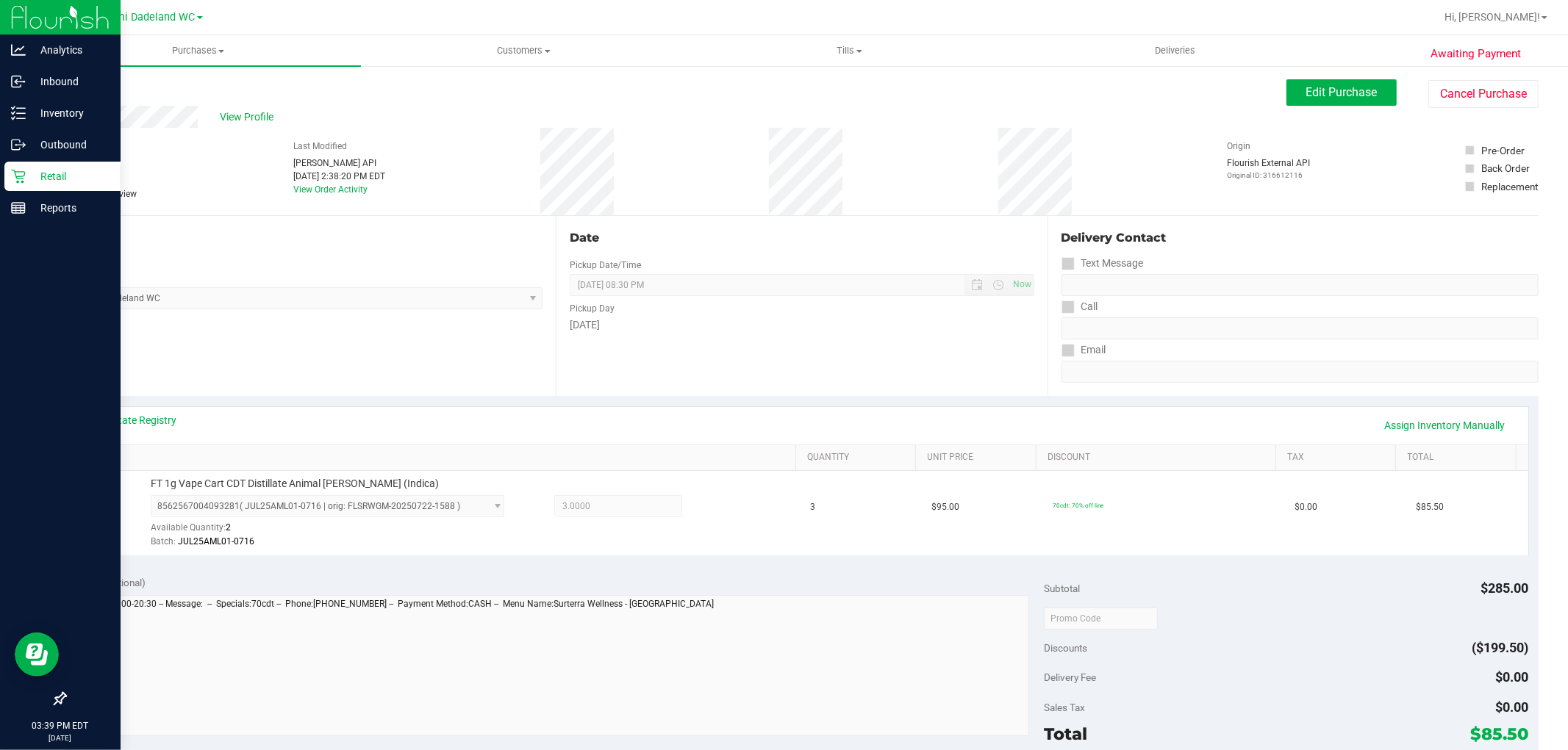
scroll to position [163, 0]
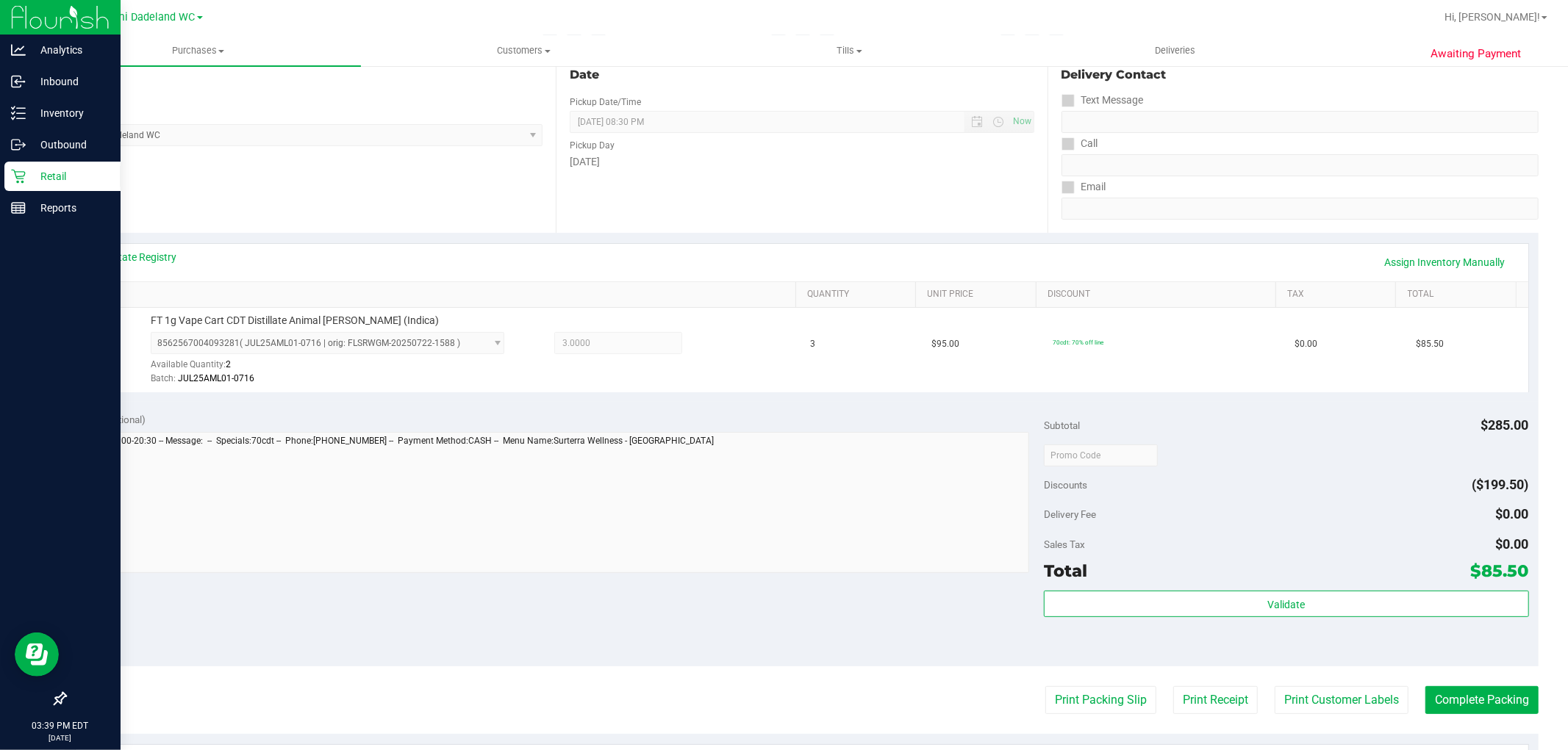
click at [1189, 587] on div "Subtotal $285.00 Discounts ($199.50) Delivery Fee $0.00 Sales Tax $0.00 Total $…" at bounding box center [1287, 534] width 485 height 245
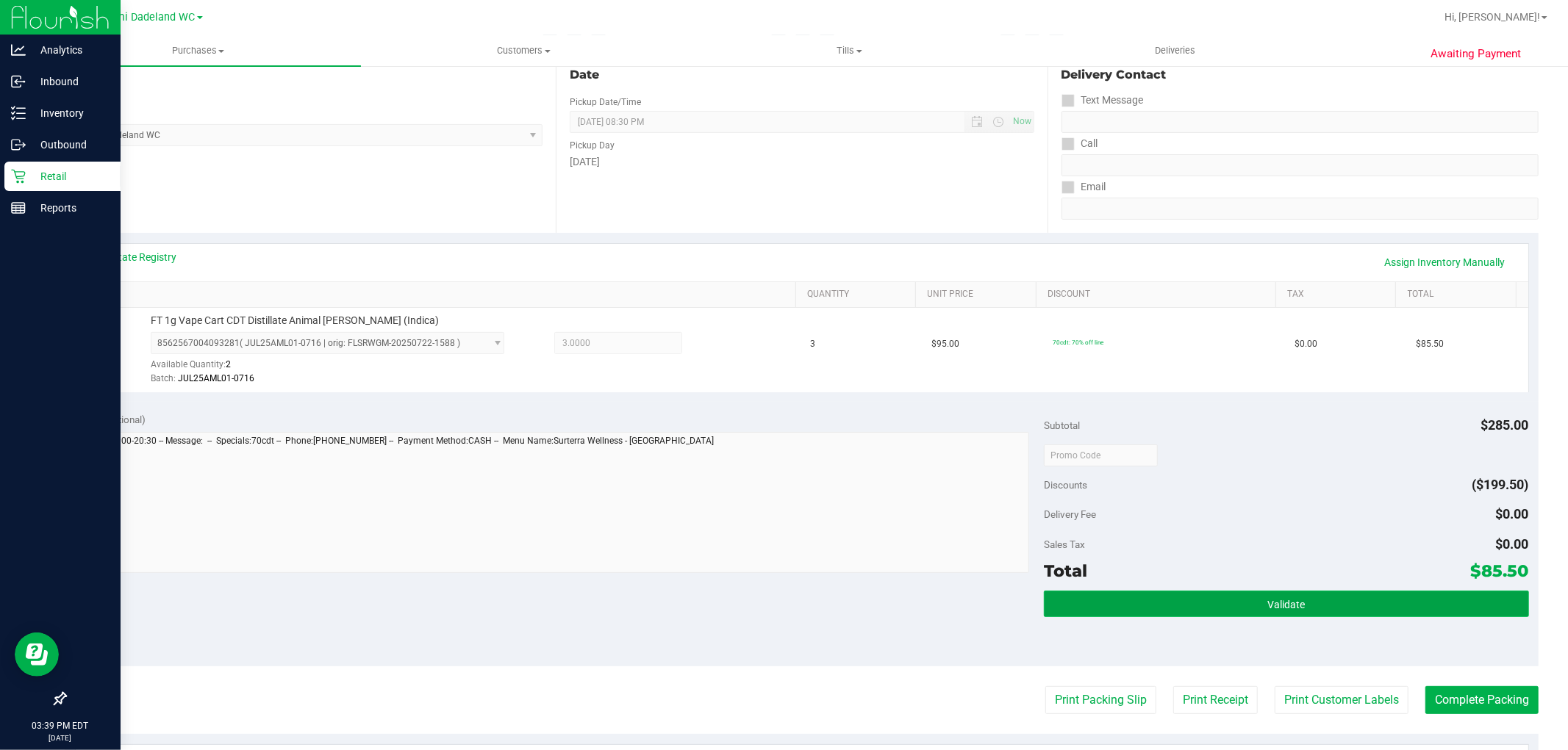
click at [1173, 608] on button "Validate" at bounding box center [1287, 604] width 485 height 27
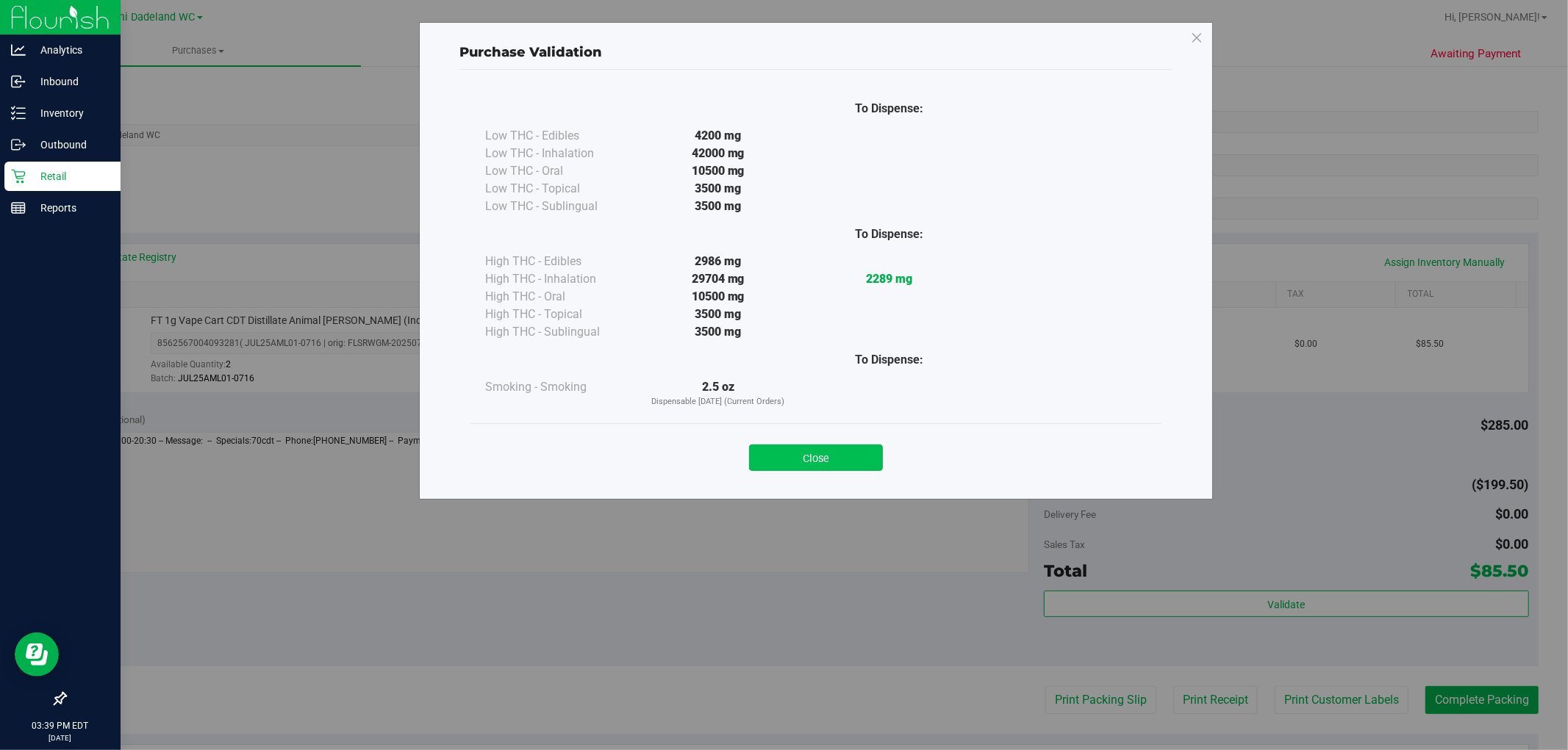
click at [789, 463] on button "Close" at bounding box center [816, 458] width 134 height 27
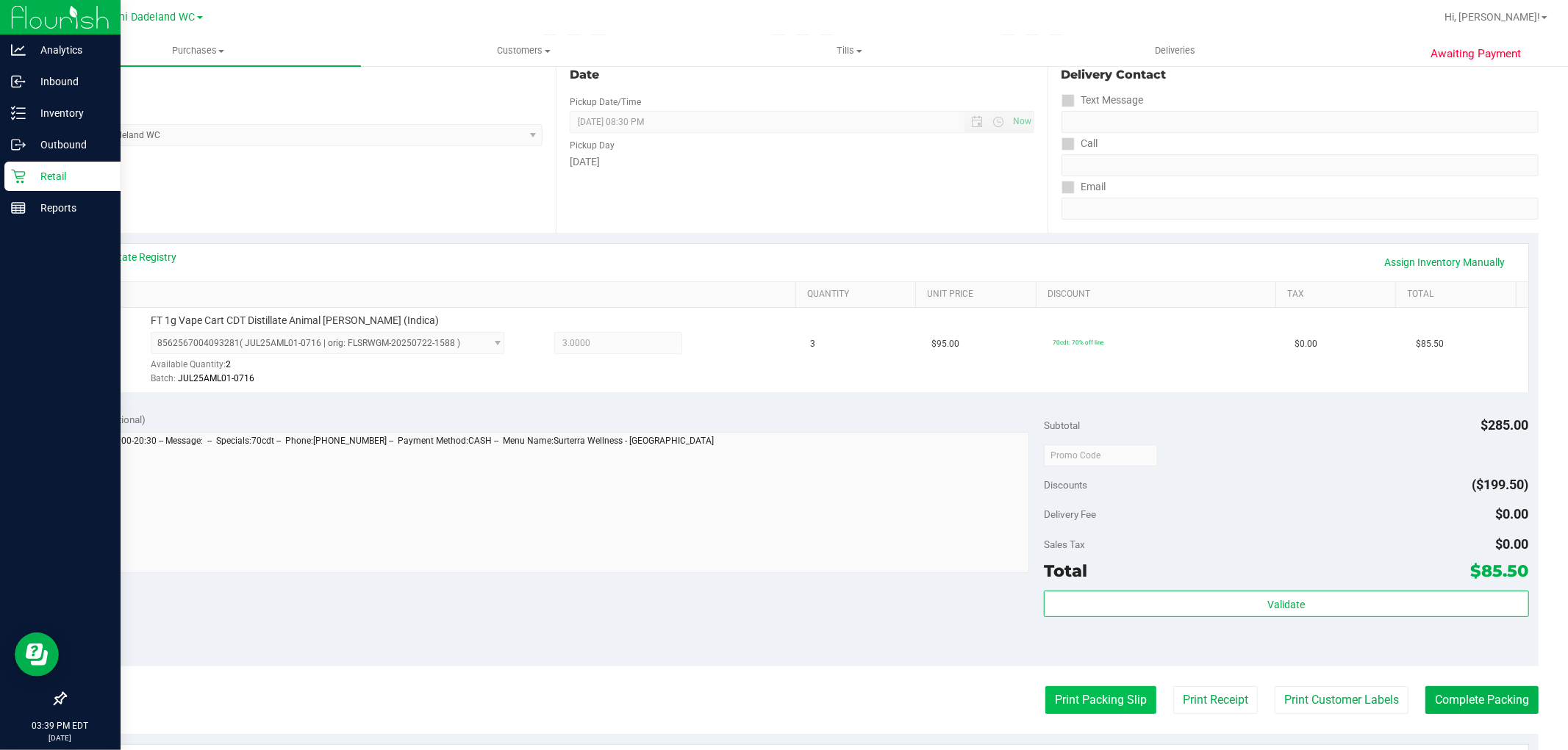
click at [1087, 702] on button "Print Packing Slip" at bounding box center [1102, 700] width 111 height 28
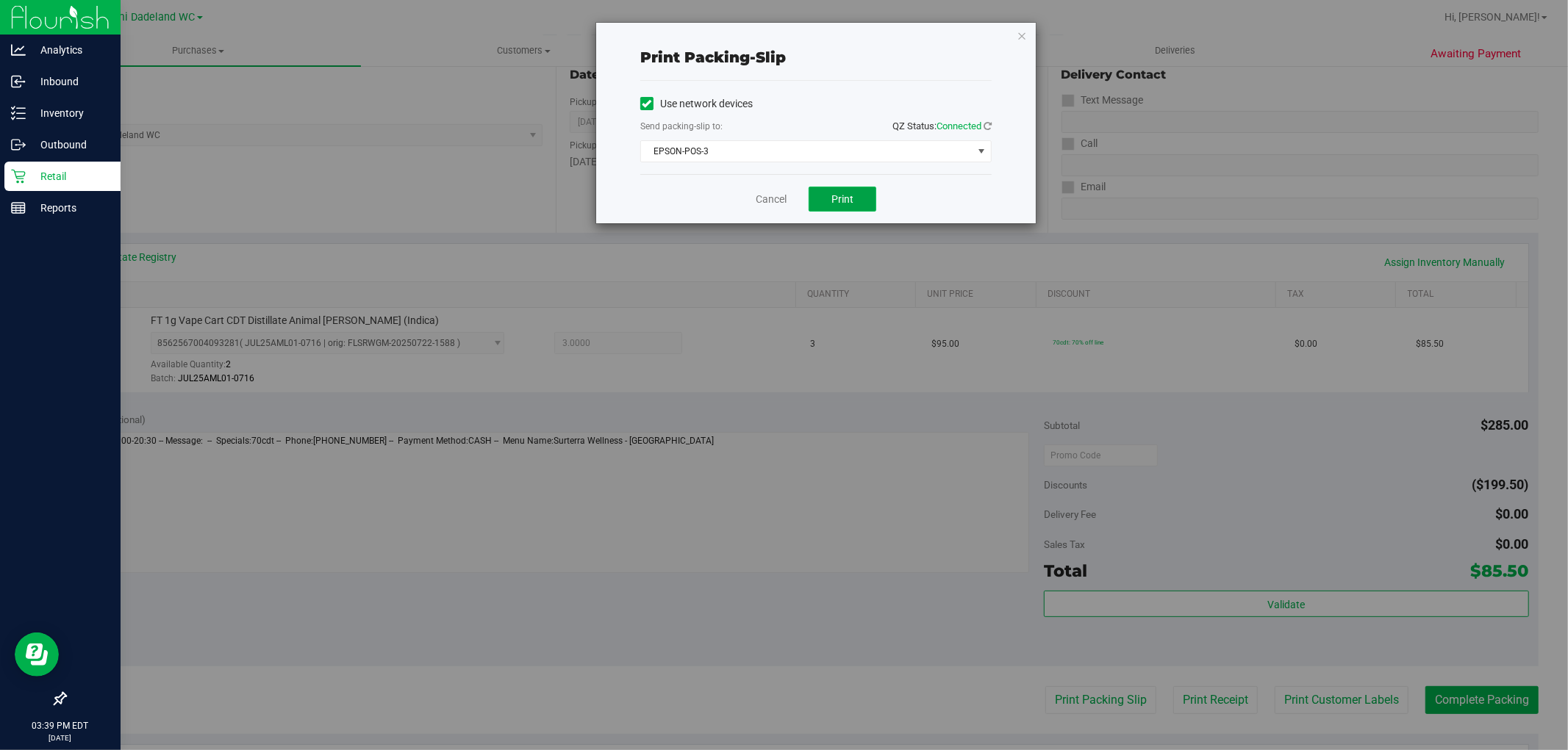
click at [842, 195] on span "Print" at bounding box center [843, 199] width 22 height 12
click at [763, 201] on link "Cancel" at bounding box center [771, 199] width 31 height 16
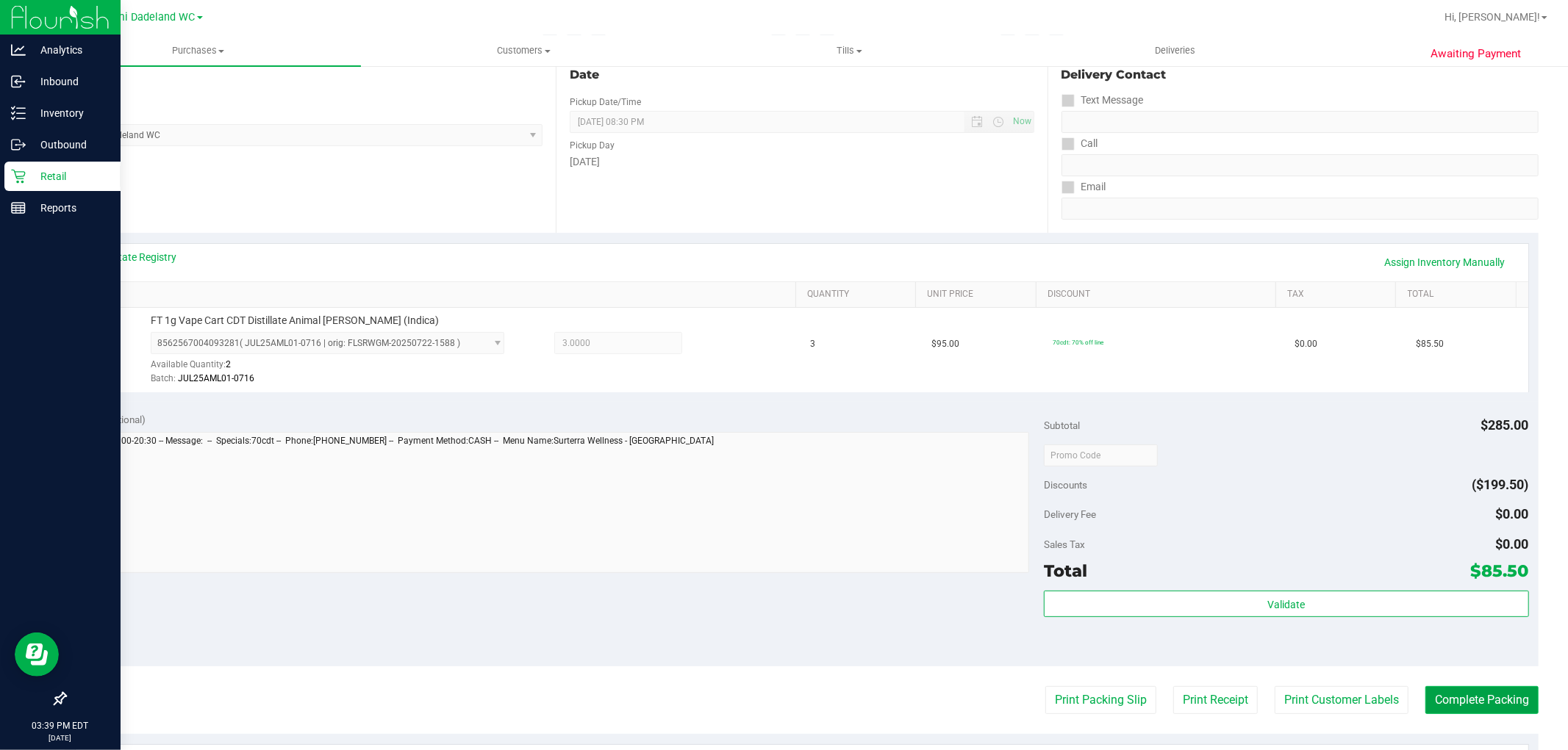
click at [1468, 694] on button "Complete Packing" at bounding box center [1483, 700] width 113 height 28
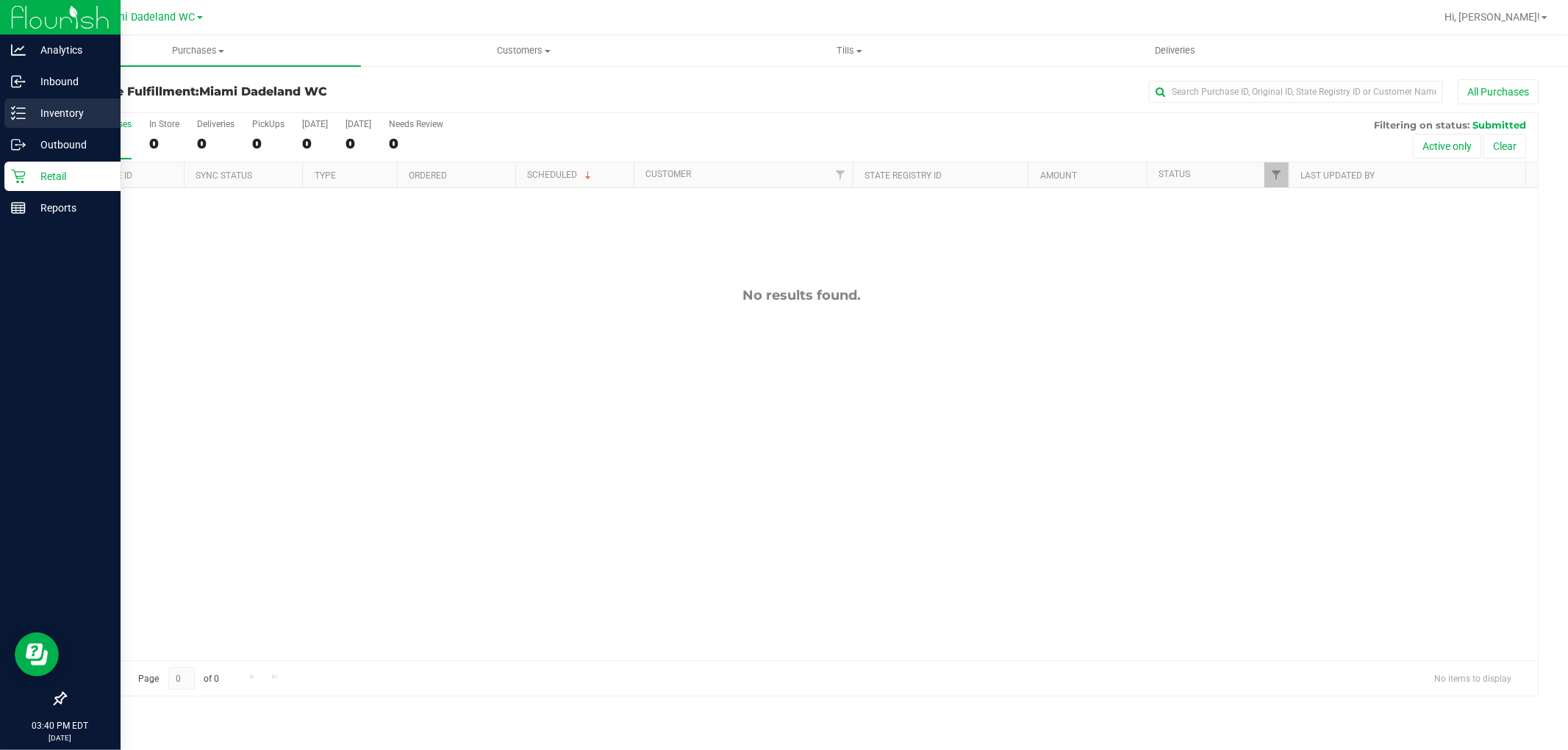
click at [32, 114] on p "Inventory" at bounding box center [70, 113] width 88 height 17
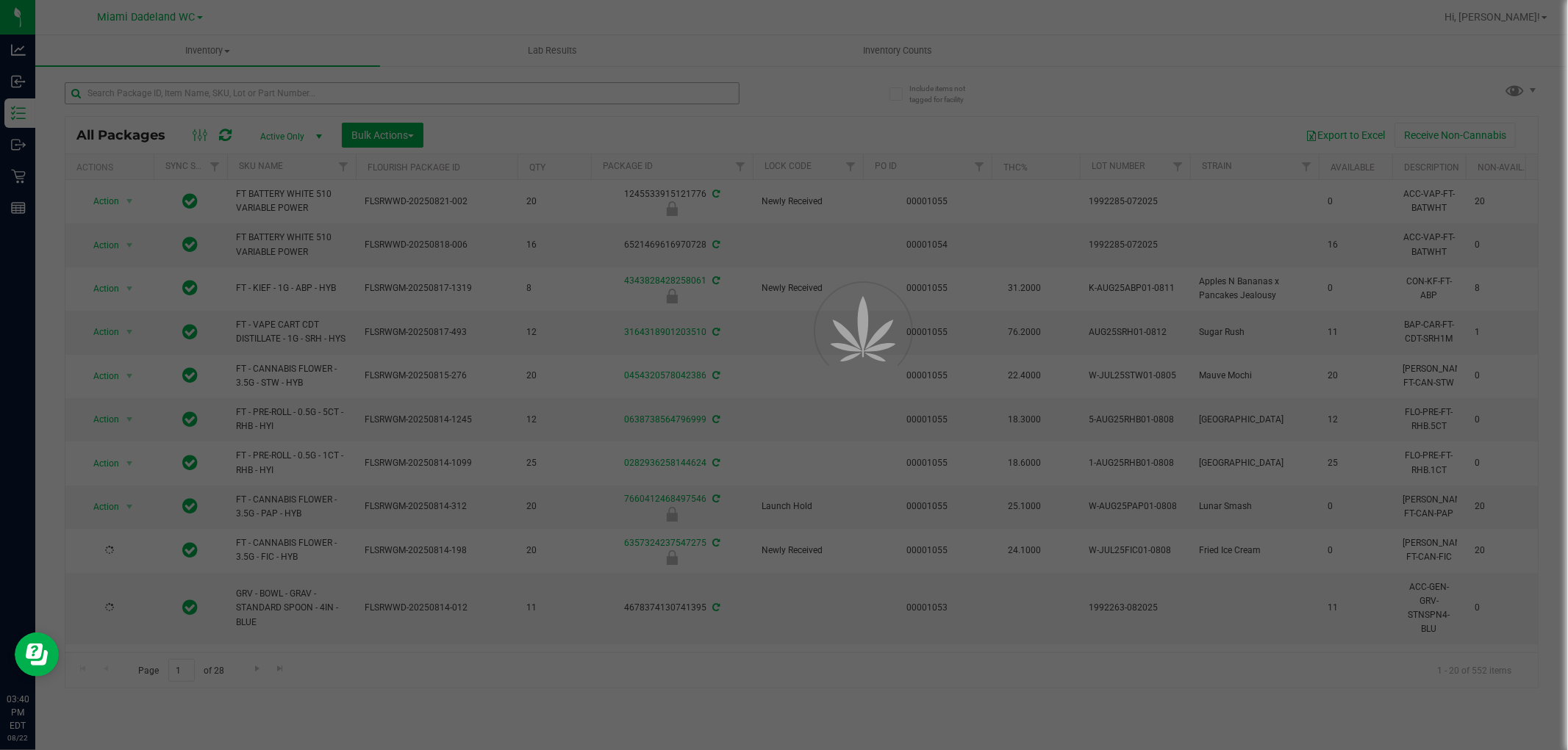
click at [563, 99] on div at bounding box center [784, 375] width 1568 height 750
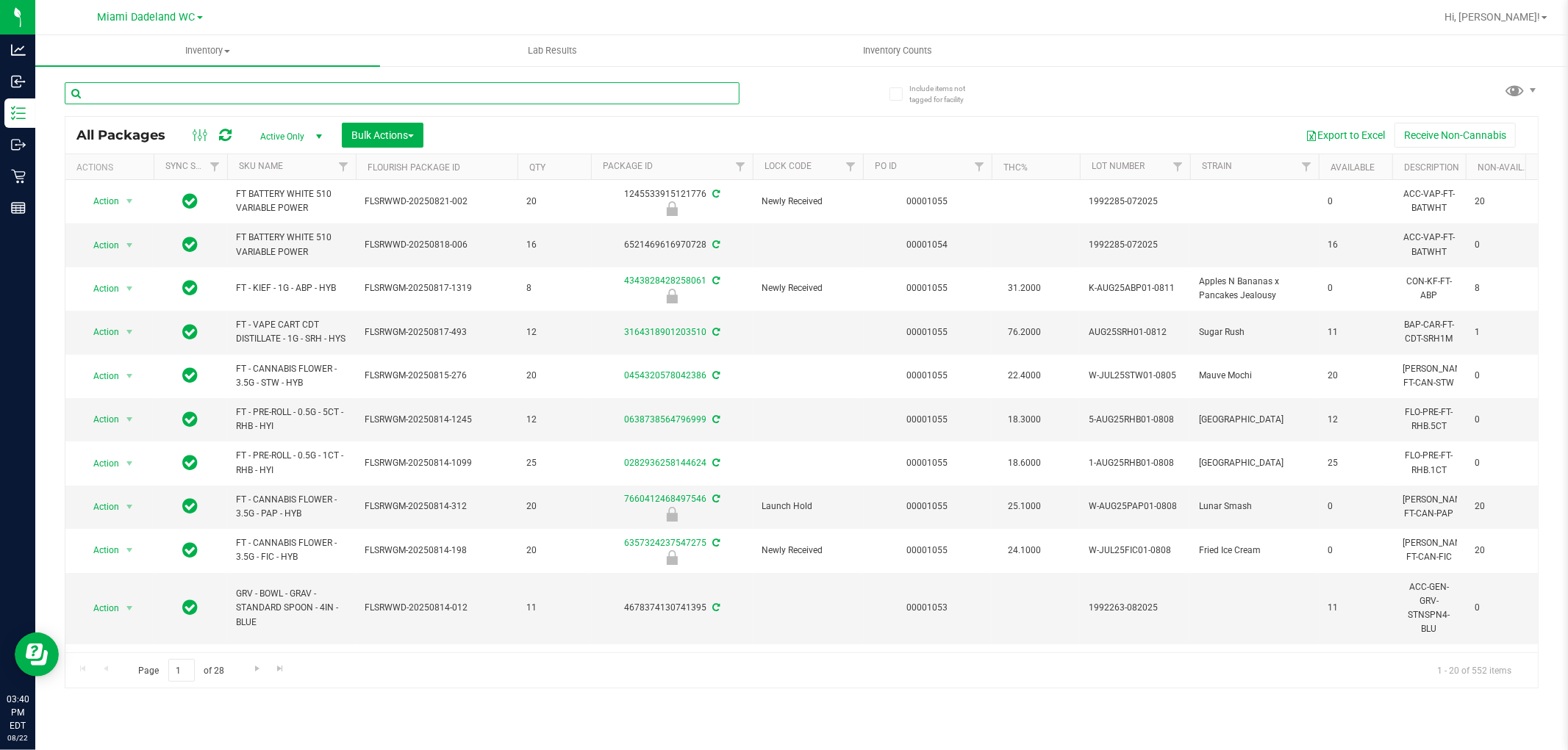
click at [563, 99] on input "text" at bounding box center [402, 93] width 675 height 22
type input "6466838883463951"
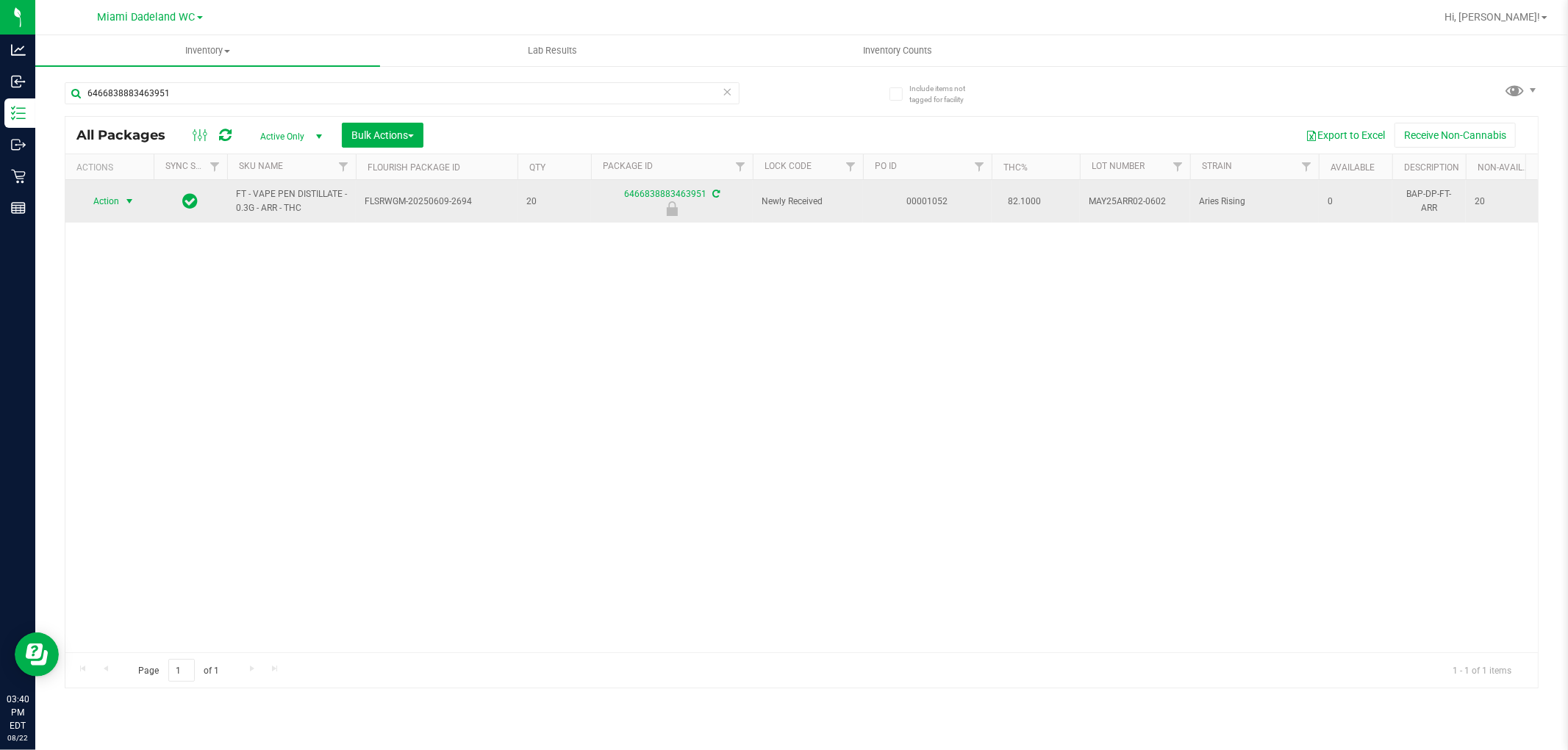
click at [139, 194] on span "select" at bounding box center [129, 201] width 18 height 21
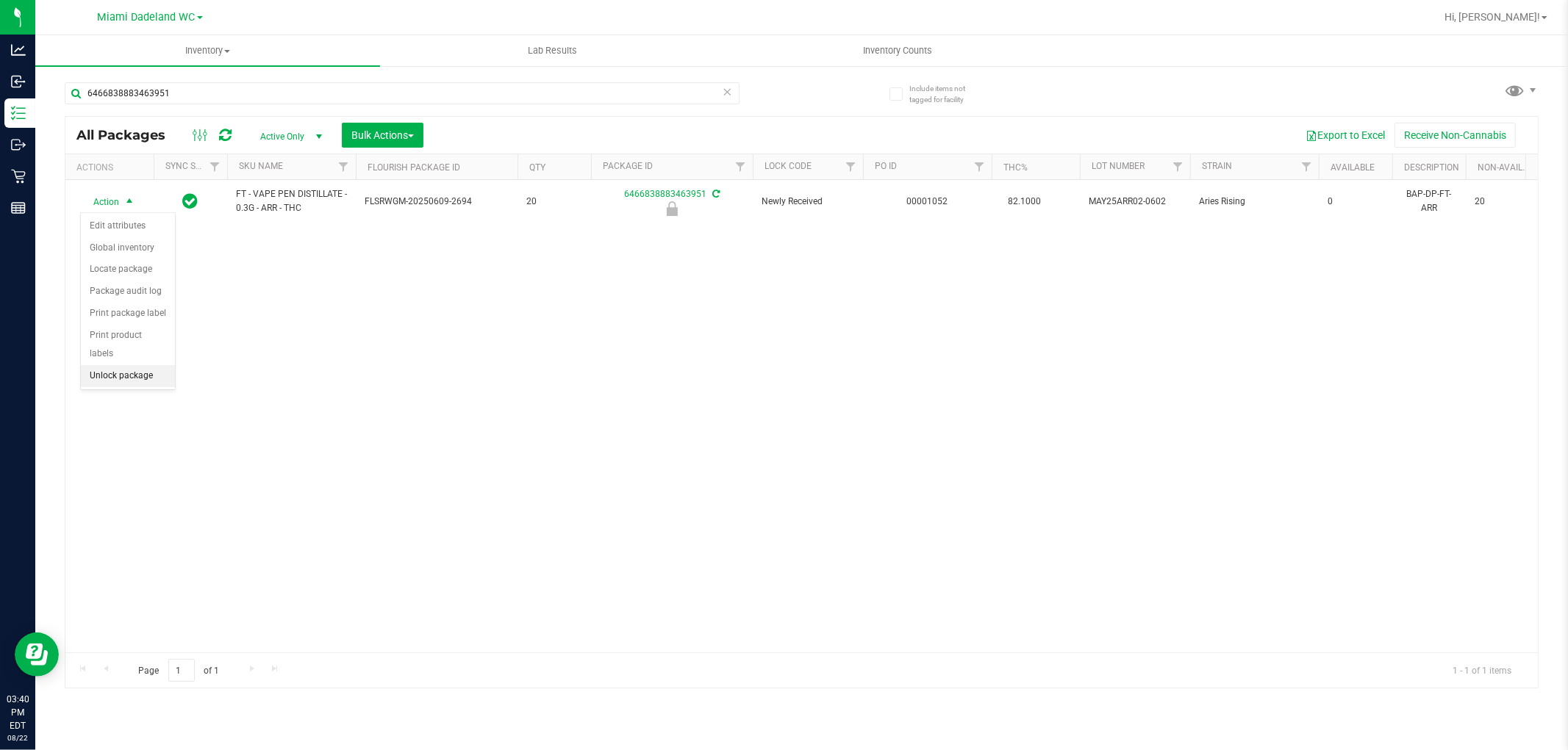
click at [135, 383] on li "Unlock package" at bounding box center [127, 376] width 94 height 22
